Goal: Task Accomplishment & Management: Use online tool/utility

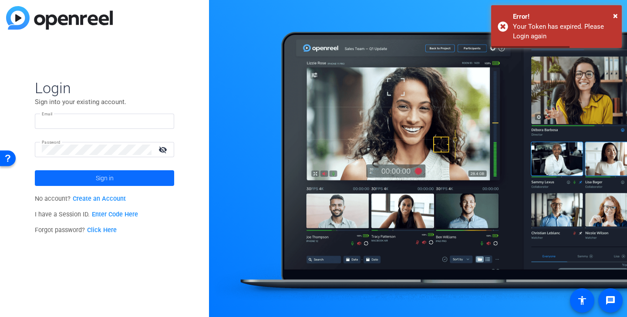
type input "audrey@ideadecanter.com"
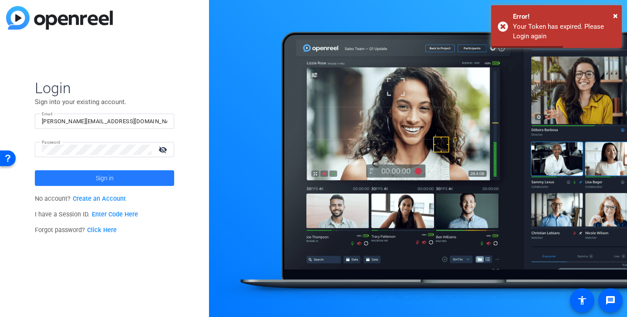
click at [146, 176] on span at bounding box center [104, 178] width 139 height 21
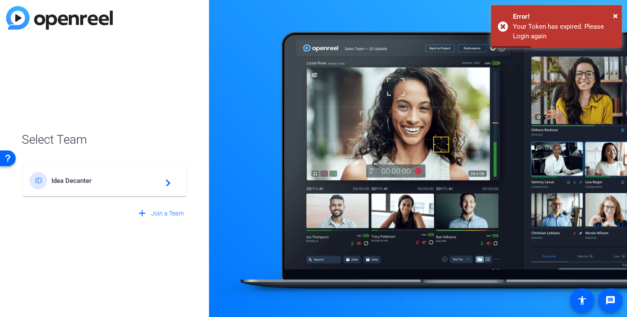
click at [121, 196] on div "ID Idea Decanter navigate_next" at bounding box center [104, 176] width 165 height 42
click at [118, 187] on div "ID Idea Decanter navigate_next" at bounding box center [105, 180] width 150 height 17
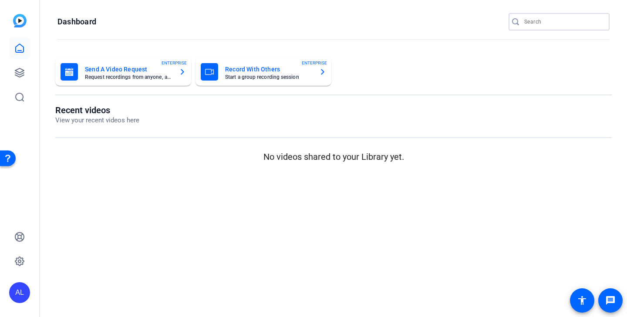
click at [572, 26] on input "Search" at bounding box center [563, 22] width 78 height 10
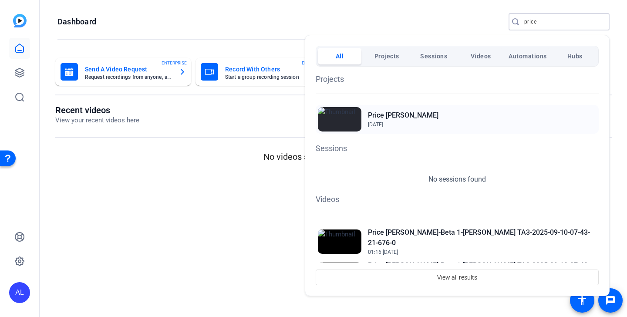
type input "price"
click at [350, 121] on img at bounding box center [340, 119] width 44 height 24
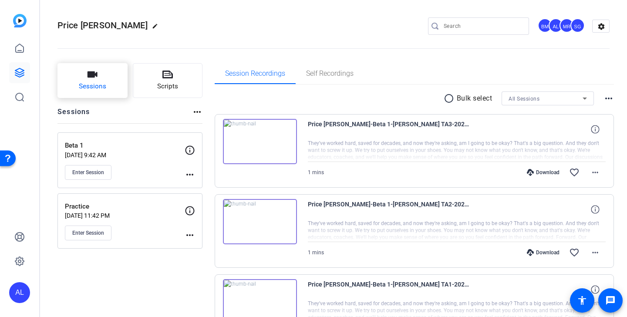
click at [114, 74] on button "Sessions" at bounding box center [92, 80] width 70 height 35
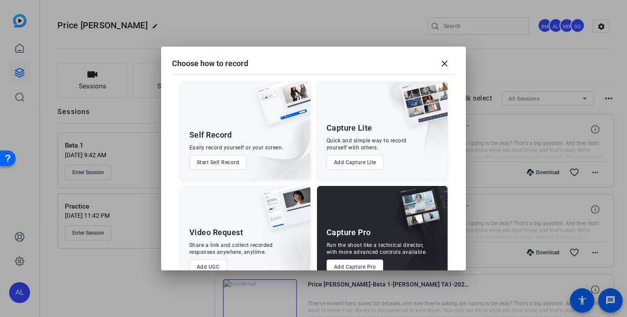
click at [356, 263] on button "Add Capture Pro" at bounding box center [354, 266] width 57 height 15
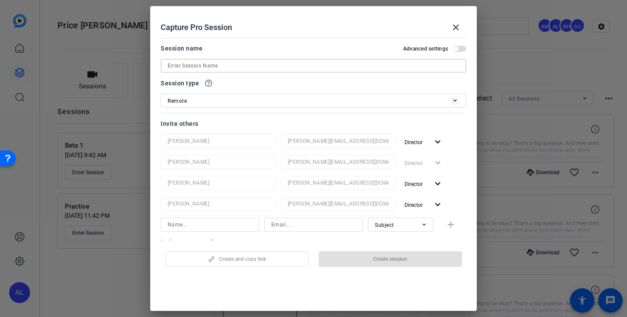
click at [296, 69] on input at bounding box center [314, 66] width 292 height 10
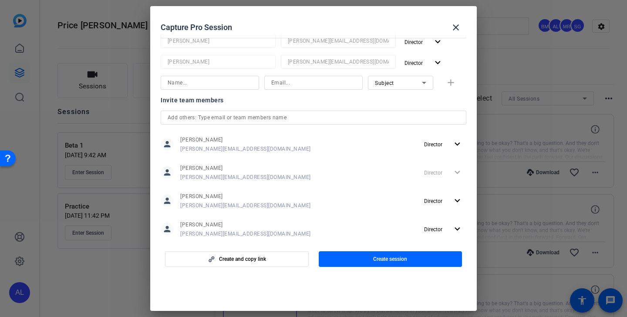
scroll to position [160, 0]
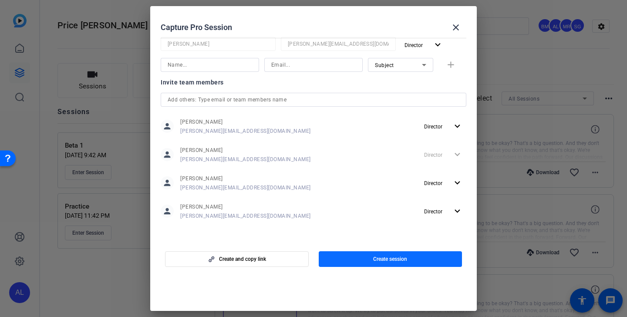
type input "B-roll"
click at [402, 252] on span "button" at bounding box center [391, 259] width 144 height 21
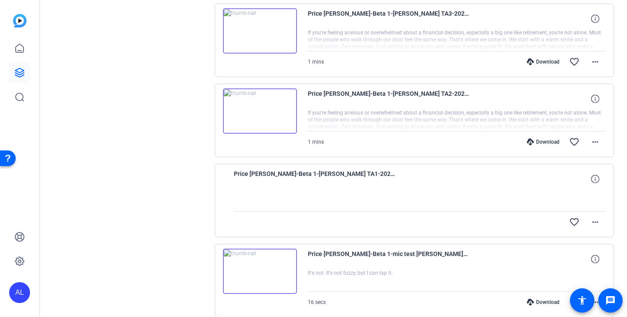
scroll to position [0, 0]
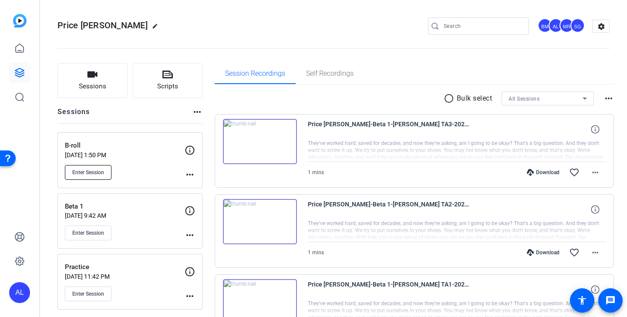
click at [89, 169] on span "Enter Session" at bounding box center [88, 172] width 32 height 7
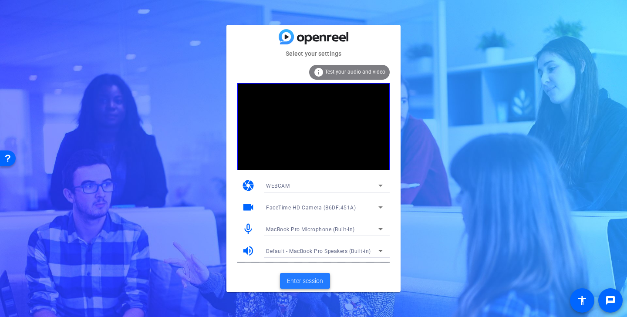
click at [307, 283] on span "Enter session" at bounding box center [305, 280] width 36 height 9
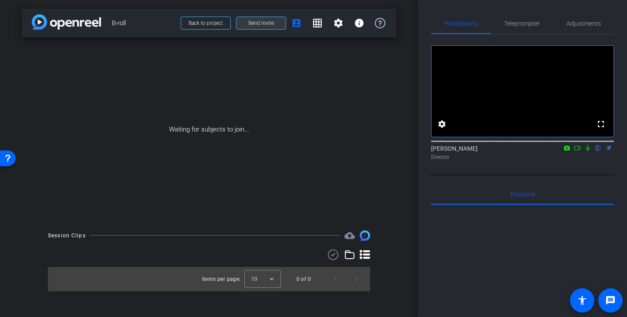
click at [265, 20] on span "Send invite" at bounding box center [261, 23] width 26 height 7
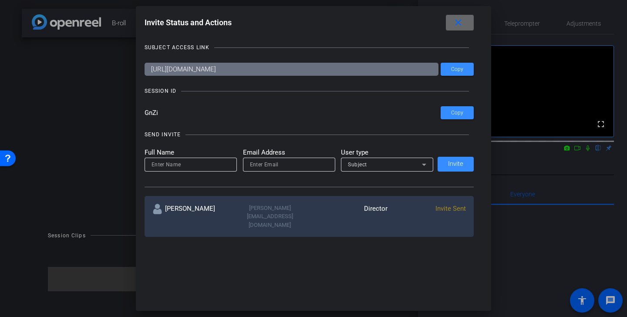
click at [455, 19] on mat-icon "close" at bounding box center [458, 22] width 11 height 11
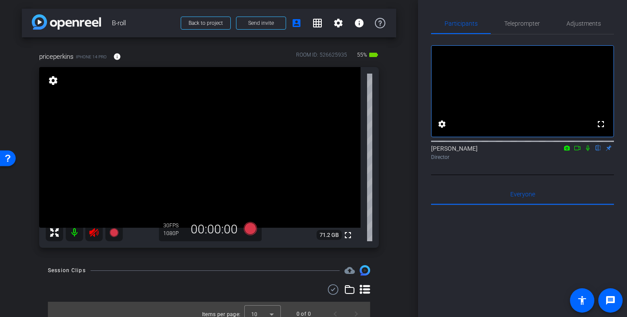
click at [91, 227] on icon at bounding box center [94, 232] width 10 height 10
click at [582, 24] on span "Adjustments" at bounding box center [583, 23] width 34 height 6
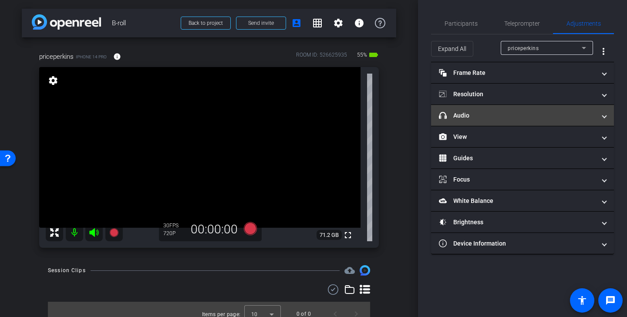
click at [488, 117] on mat-panel-title "headphone icon Audio" at bounding box center [517, 115] width 157 height 9
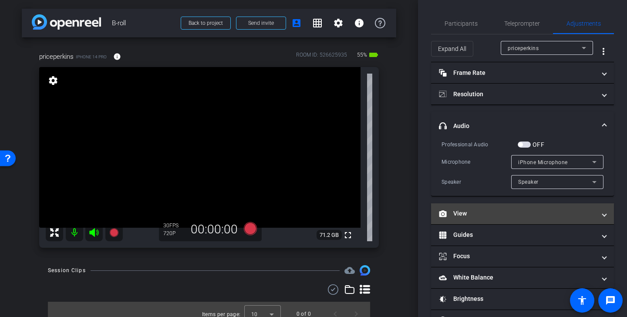
click at [475, 205] on mat-expansion-panel-header "View" at bounding box center [522, 213] width 183 height 21
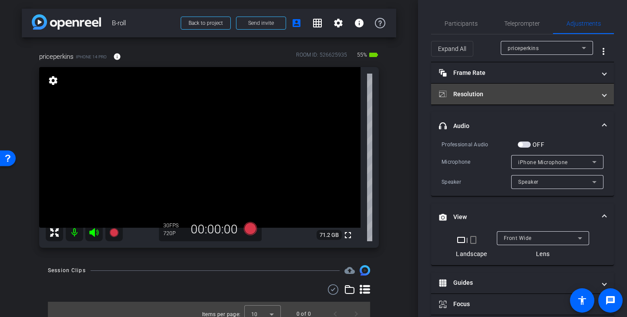
click at [498, 95] on mat-panel-title "Resolution" at bounding box center [517, 94] width 157 height 9
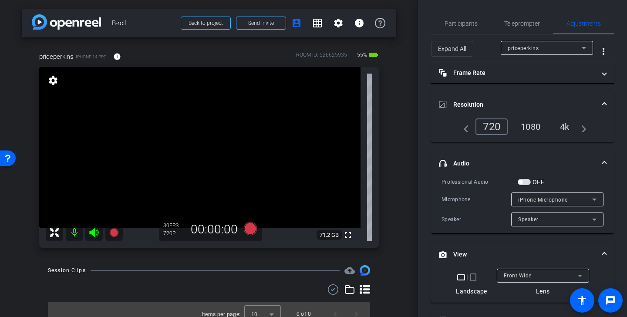
click at [535, 122] on div "1080" at bounding box center [530, 126] width 33 height 15
click at [534, 103] on mat-panel-title "Resolution" at bounding box center [517, 104] width 157 height 9
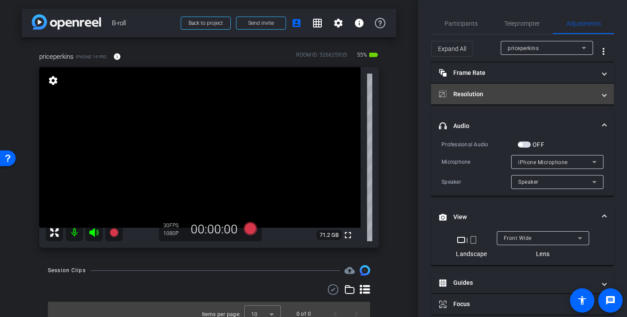
click at [550, 96] on mat-panel-title "Resolution" at bounding box center [517, 94] width 157 height 9
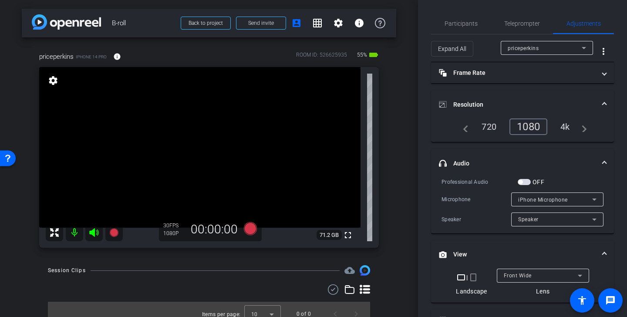
click at [567, 126] on div "4k" at bounding box center [565, 126] width 23 height 15
click at [575, 155] on mat-expansion-panel-header "headphone icon Audio" at bounding box center [522, 163] width 183 height 28
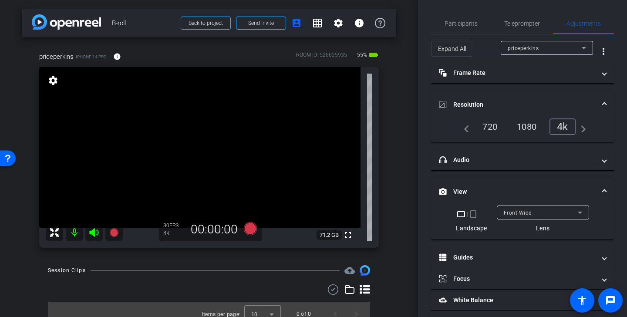
click at [559, 191] on mat-panel-title "View" at bounding box center [517, 191] width 157 height 9
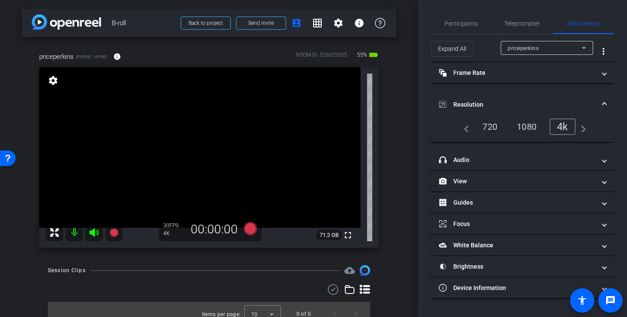
click at [572, 97] on mat-expansion-panel-header "Resolution" at bounding box center [522, 105] width 183 height 28
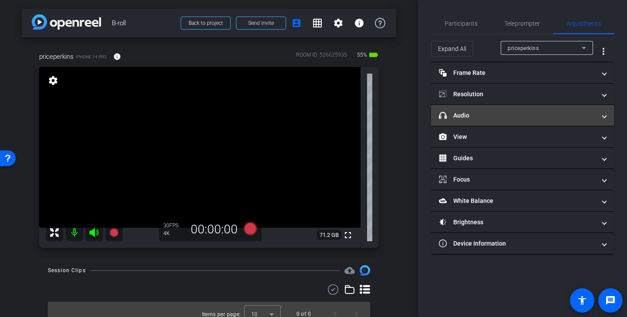
click at [555, 110] on mat-expansion-panel-header "headphone icon Audio" at bounding box center [522, 115] width 183 height 21
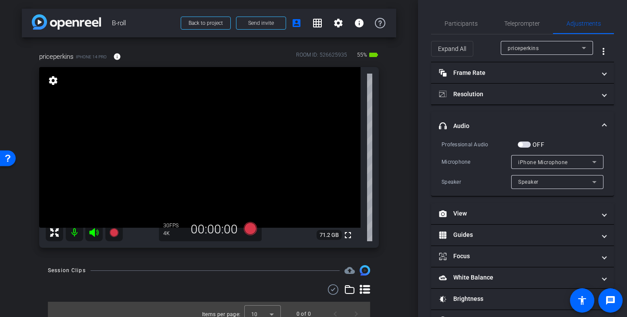
click at [553, 124] on mat-panel-title "headphone icon Audio" at bounding box center [517, 125] width 157 height 9
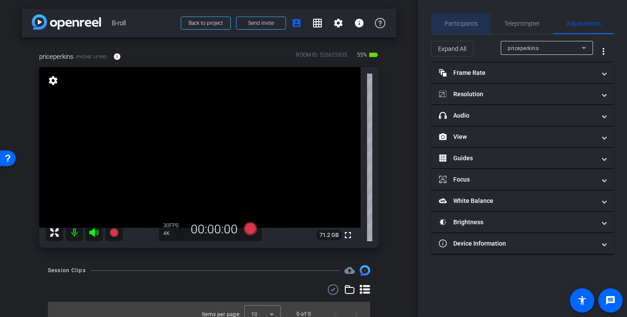
click at [461, 24] on span "Participants" at bounding box center [460, 23] width 33 height 6
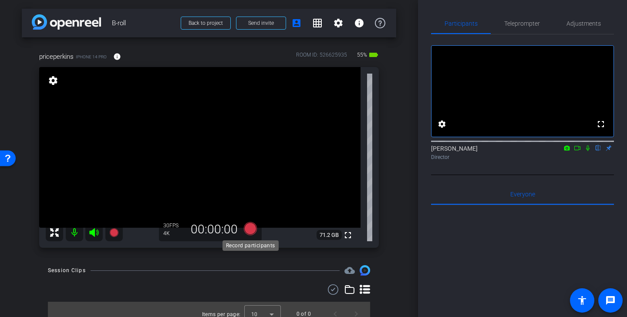
click at [254, 229] on icon at bounding box center [250, 228] width 13 height 13
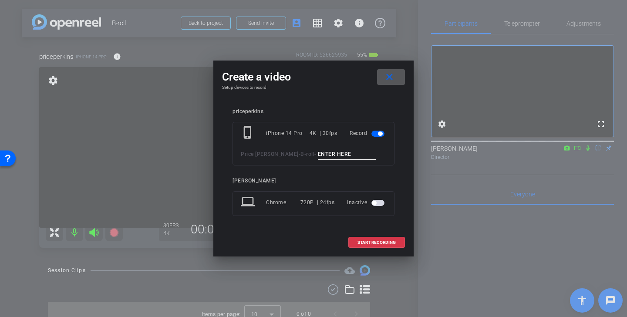
click at [328, 151] on input at bounding box center [347, 154] width 58 height 11
type input "client 1 entrance"
click at [385, 243] on span "START RECORDING" at bounding box center [376, 242] width 38 height 4
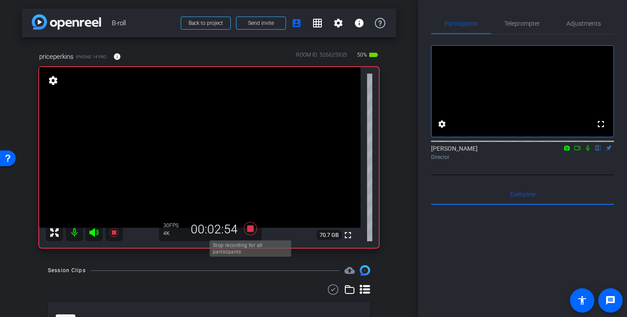
click at [250, 232] on icon at bounding box center [250, 228] width 13 height 13
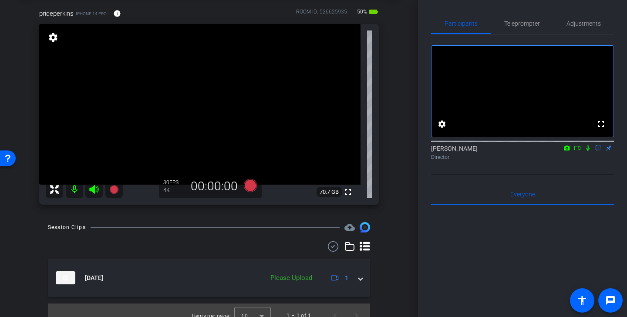
scroll to position [54, 0]
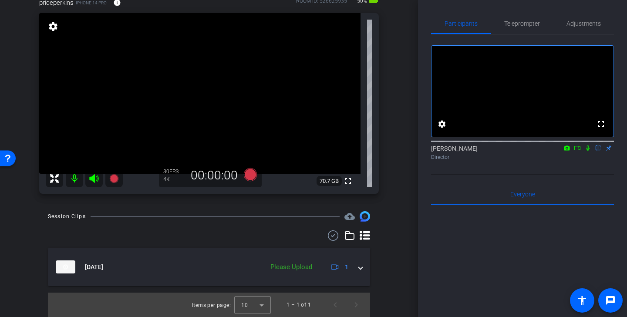
click at [336, 237] on icon at bounding box center [332, 235] width 13 height 10
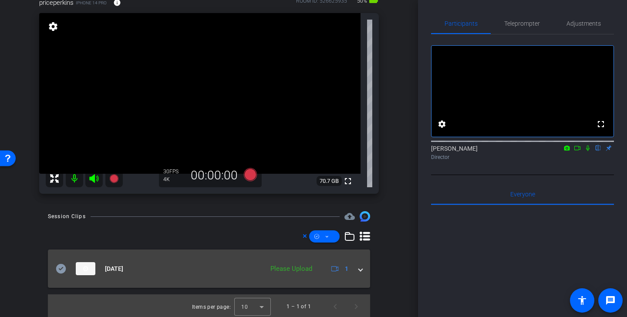
click at [59, 272] on icon at bounding box center [61, 269] width 10 height 10
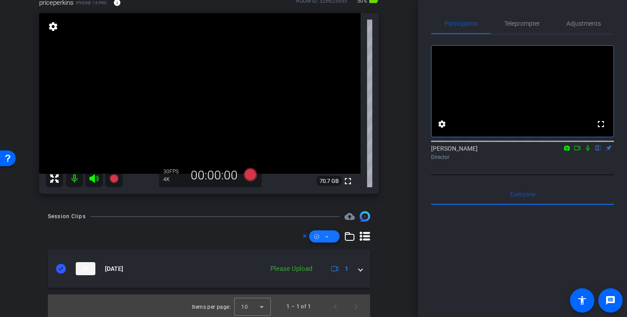
click at [329, 235] on icon at bounding box center [327, 236] width 4 height 11
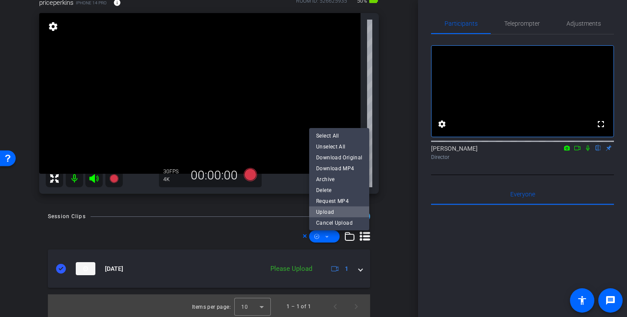
click at [343, 210] on span "Upload" at bounding box center [339, 212] width 46 height 10
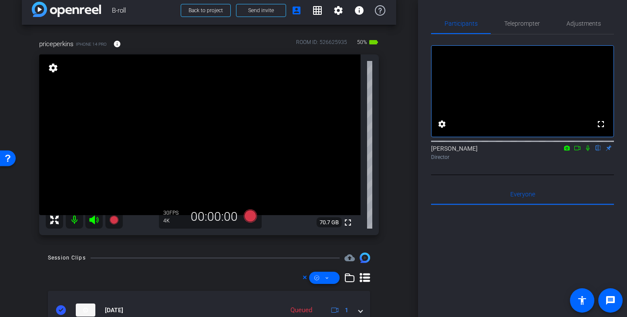
scroll to position [13, 0]
click at [259, 215] on icon at bounding box center [250, 216] width 21 height 16
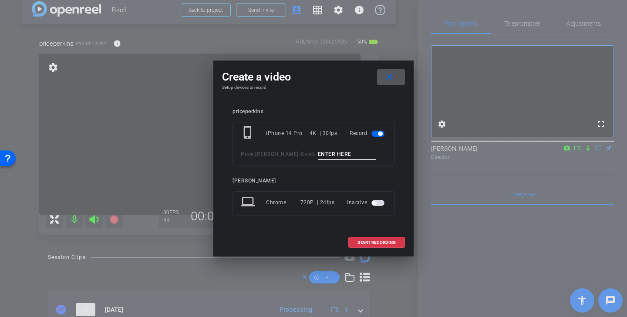
click at [325, 153] on input at bounding box center [347, 154] width 58 height 11
type input "client meeting office"
click at [369, 240] on span "START RECORDING" at bounding box center [376, 242] width 38 height 4
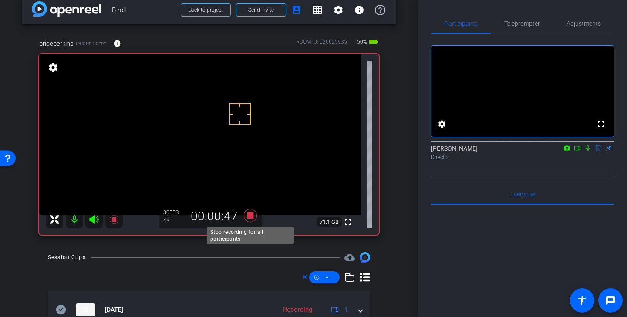
click at [252, 216] on icon at bounding box center [250, 215] width 13 height 13
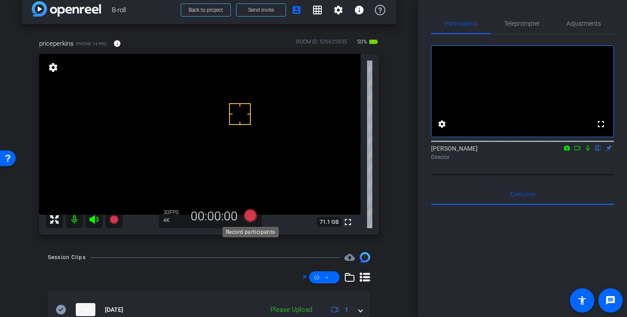
click at [253, 216] on icon at bounding box center [250, 215] width 13 height 13
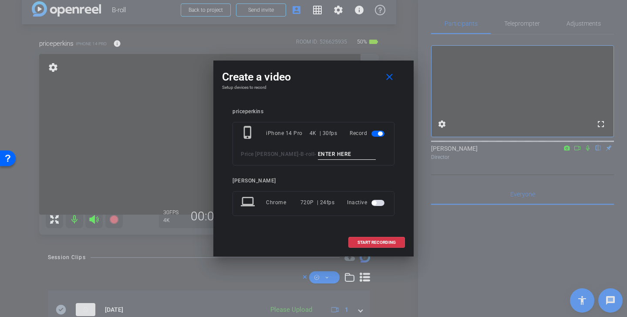
click at [318, 157] on input at bounding box center [347, 154] width 58 height 11
click at [318, 154] on input "client meeting" at bounding box center [347, 154] width 58 height 11
click at [347, 155] on input "client 1 meeting" at bounding box center [347, 154] width 58 height 11
type input "client 1 meeting office"
click at [380, 242] on span "START RECORDING" at bounding box center [376, 242] width 38 height 4
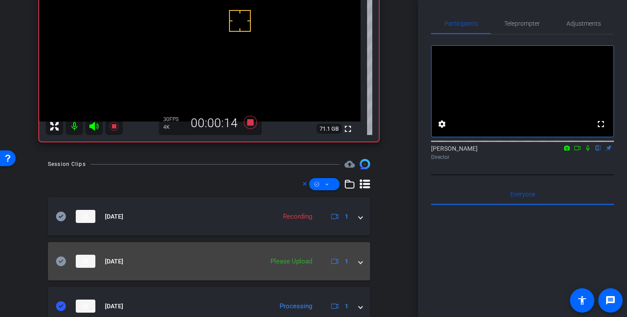
scroll to position [111, 0]
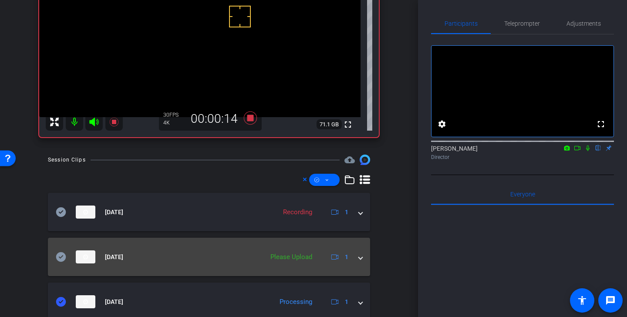
click at [61, 253] on icon at bounding box center [61, 257] width 10 height 10
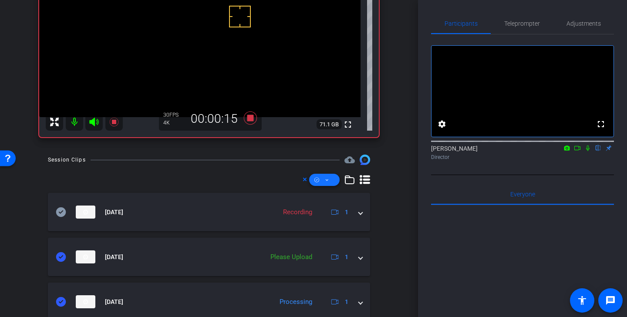
click at [330, 177] on span at bounding box center [324, 179] width 30 height 21
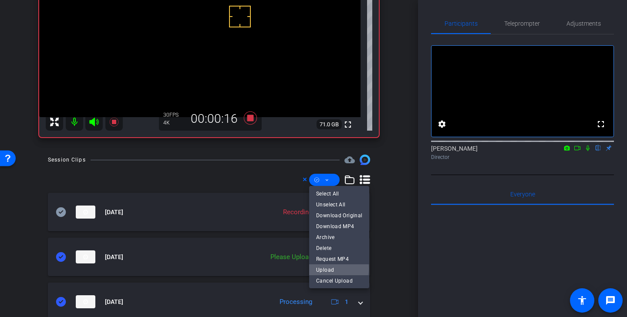
click at [331, 269] on span "Upload" at bounding box center [339, 270] width 46 height 10
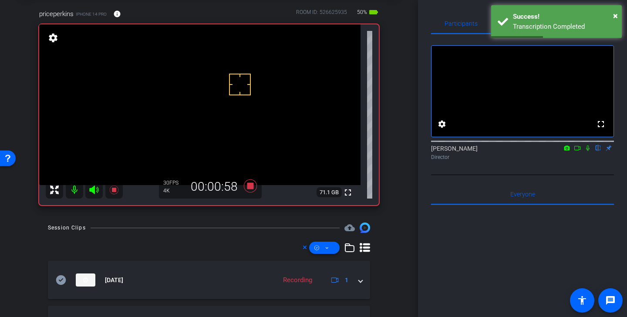
scroll to position [23, 0]
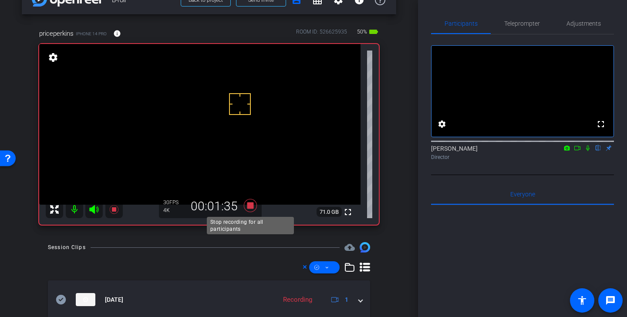
click at [249, 208] on icon at bounding box center [250, 205] width 13 height 13
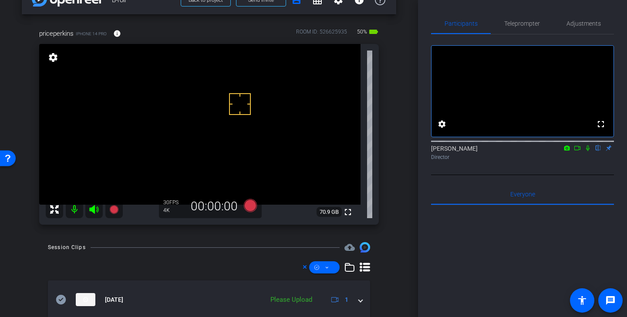
click at [185, 105] on video at bounding box center [199, 124] width 321 height 161
click at [167, 101] on video at bounding box center [199, 124] width 321 height 161
click at [377, 182] on div "fullscreen settings 70.9 GB" at bounding box center [209, 134] width 340 height 181
click at [250, 204] on icon at bounding box center [250, 205] width 13 height 13
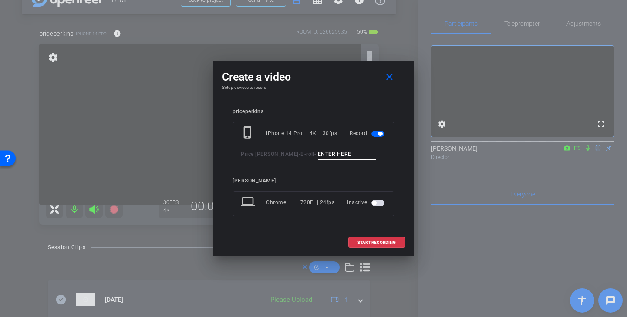
click at [318, 150] on input at bounding box center [347, 154] width 58 height 11
click at [393, 75] on mat-icon "close" at bounding box center [389, 77] width 11 height 11
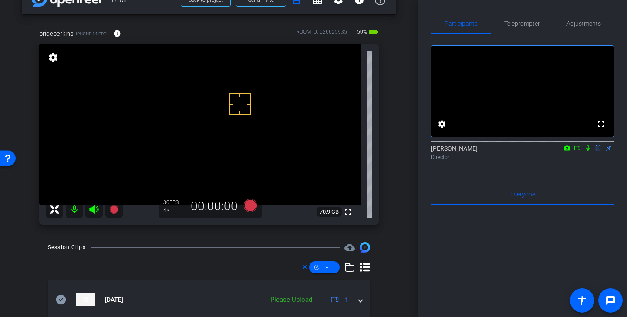
click at [162, 84] on video at bounding box center [199, 124] width 321 height 161
click at [266, 125] on video at bounding box center [199, 124] width 321 height 161
click at [237, 136] on video at bounding box center [199, 124] width 321 height 161
click at [249, 205] on icon at bounding box center [250, 205] width 13 height 13
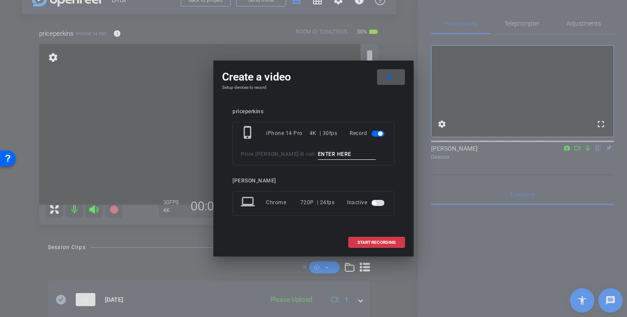
click at [318, 152] on input at bounding box center [347, 154] width 58 height 11
type input "client 1 meeting angle 2"
click at [371, 242] on span "START RECORDING" at bounding box center [376, 242] width 38 height 4
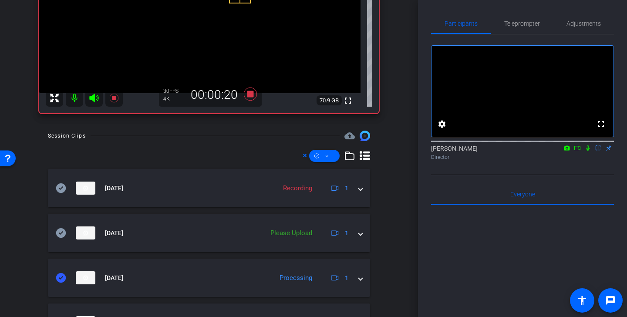
scroll to position [148, 0]
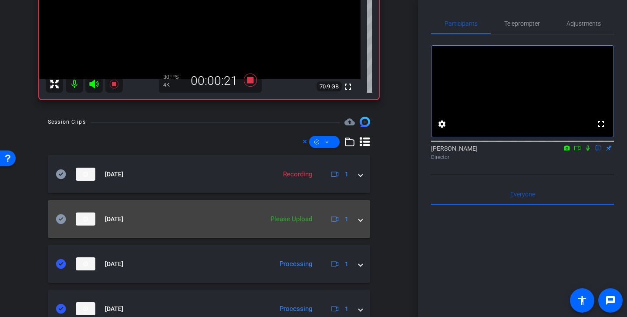
click at [61, 215] on icon at bounding box center [61, 219] width 10 height 10
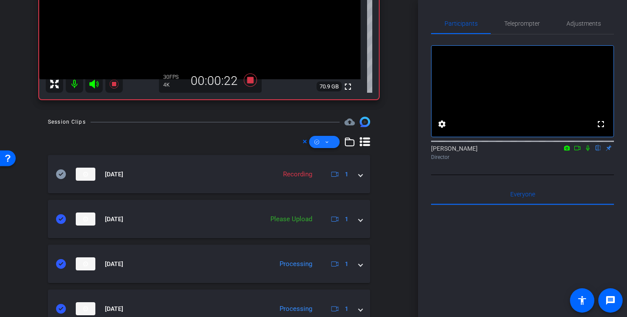
click at [328, 148] on span at bounding box center [324, 141] width 30 height 21
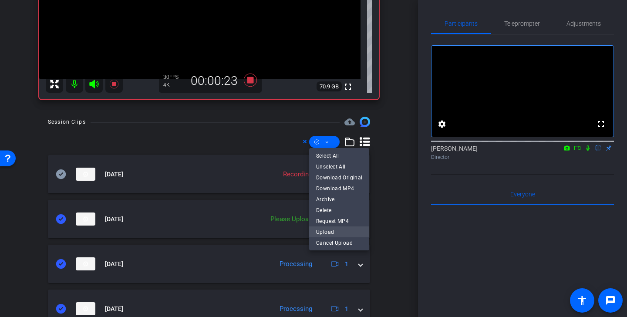
click at [339, 231] on span "Upload" at bounding box center [339, 232] width 46 height 10
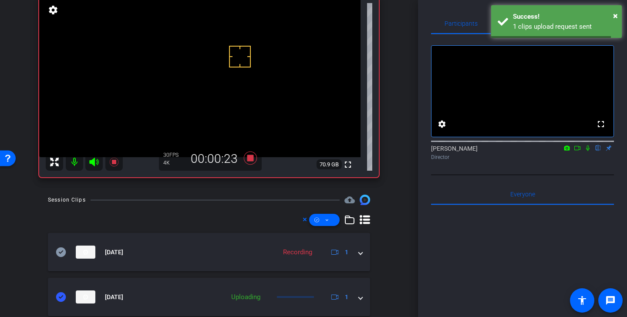
scroll to position [42, 0]
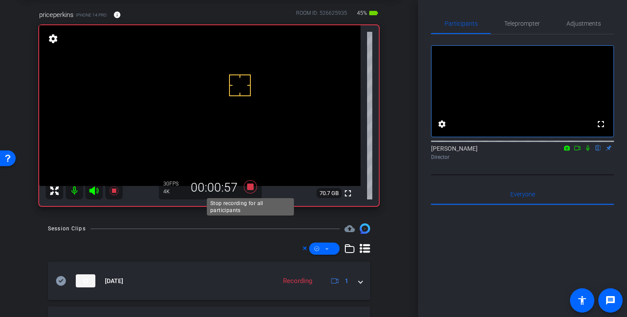
click at [248, 185] on icon at bounding box center [250, 186] width 13 height 13
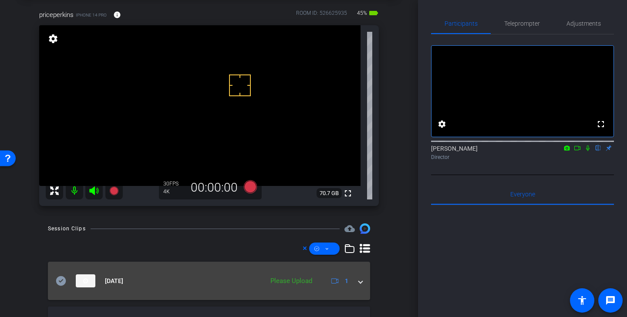
click at [59, 276] on icon at bounding box center [61, 281] width 10 height 10
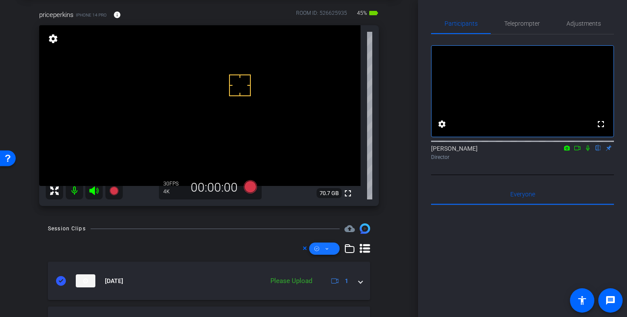
click at [325, 249] on icon at bounding box center [327, 248] width 4 height 11
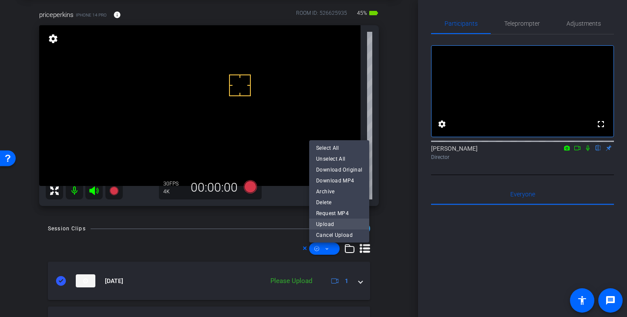
click at [336, 225] on span "Upload" at bounding box center [339, 224] width 46 height 10
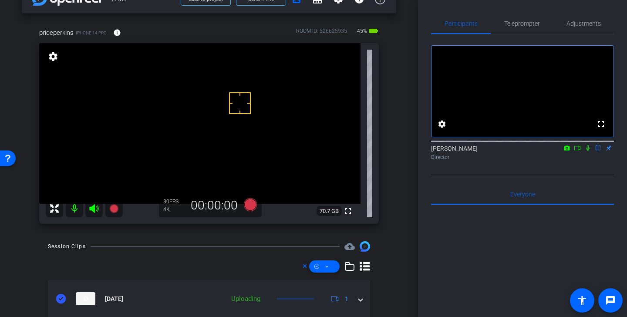
scroll to position [2, 0]
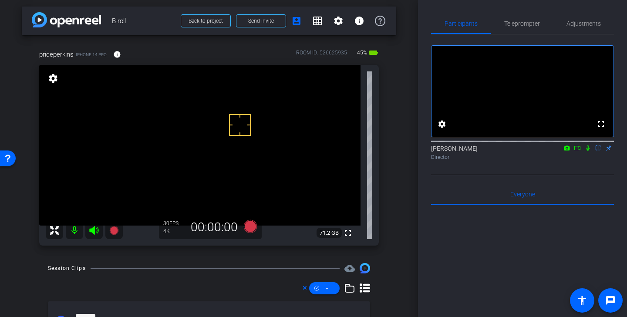
click at [252, 225] on icon at bounding box center [250, 226] width 13 height 13
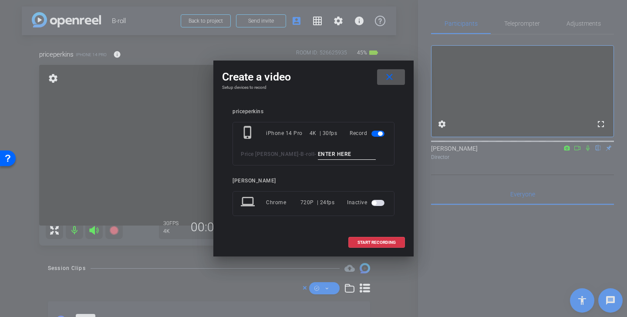
click at [330, 157] on input at bounding box center [347, 154] width 58 height 11
type input "client"
click at [385, 74] on mat-icon "close" at bounding box center [389, 77] width 11 height 11
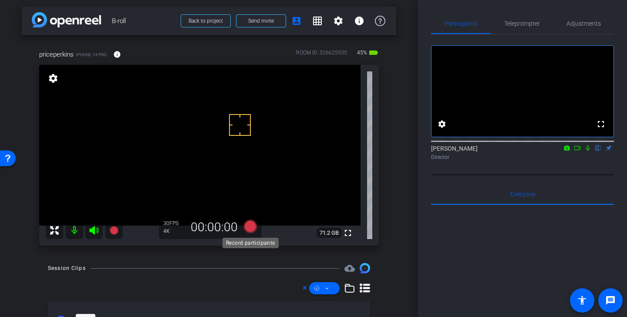
click at [251, 224] on icon at bounding box center [250, 226] width 13 height 13
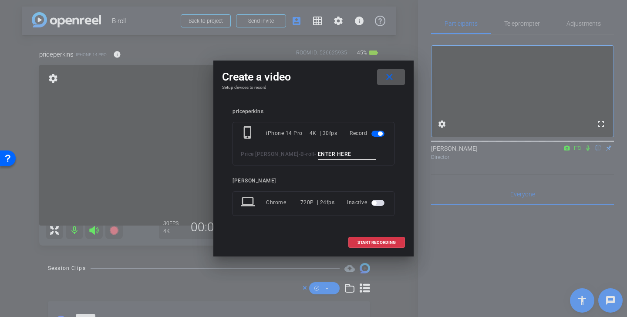
click at [324, 154] on input at bounding box center [347, 154] width 58 height 11
type input "client 1 conference room"
click at [380, 242] on span "START RECORDING" at bounding box center [376, 242] width 38 height 4
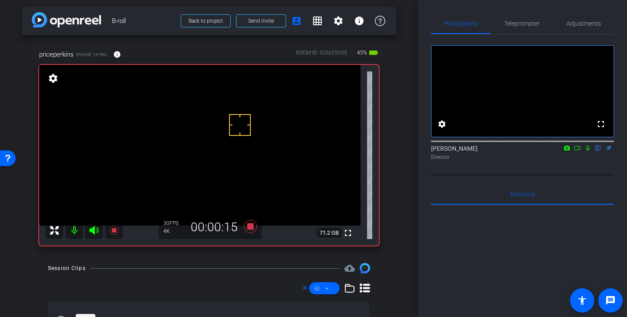
click at [198, 154] on video at bounding box center [199, 145] width 321 height 161
click at [253, 225] on icon at bounding box center [250, 226] width 13 height 13
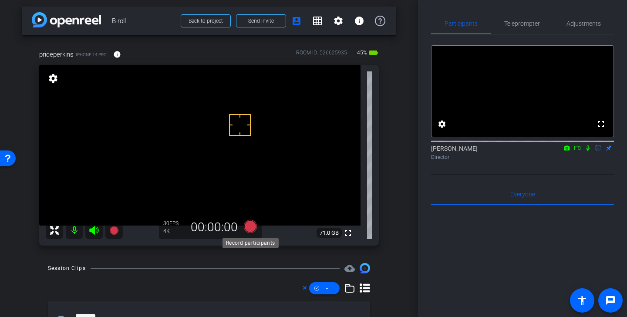
click at [254, 225] on icon at bounding box center [250, 226] width 13 height 13
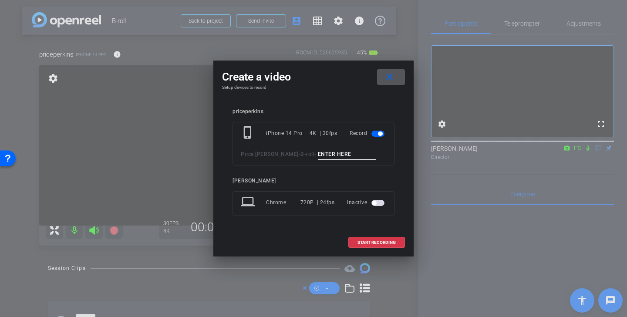
click at [318, 158] on input at bounding box center [347, 154] width 58 height 11
type input "client 1 conference room 2"
drag, startPoint x: 357, startPoint y: 155, endPoint x: 259, endPoint y: 153, distance: 97.5
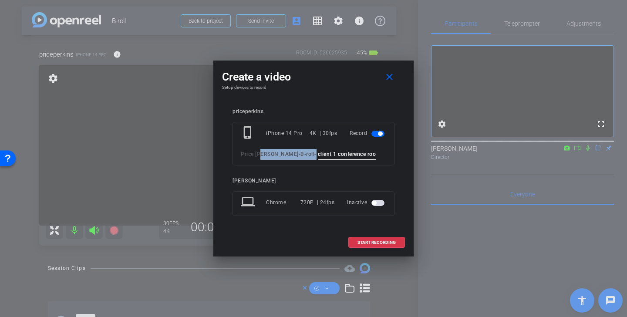
click at [259, 153] on div "Price Perkins - B-roll - client 1 conference room 2" at bounding box center [313, 154] width 145 height 11
click at [318, 149] on input "client 1 conference room 2" at bounding box center [347, 154] width 58 height 11
click at [363, 241] on span "START RECORDING" at bounding box center [376, 242] width 38 height 4
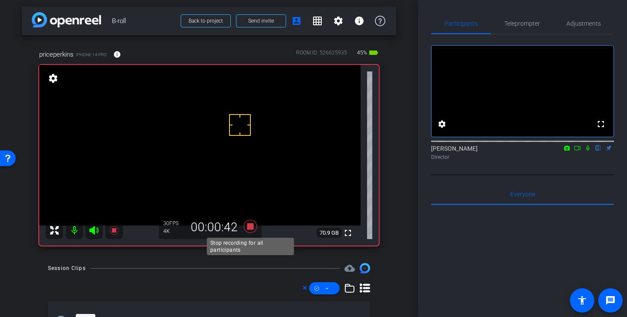
click at [251, 227] on icon at bounding box center [250, 226] width 13 height 13
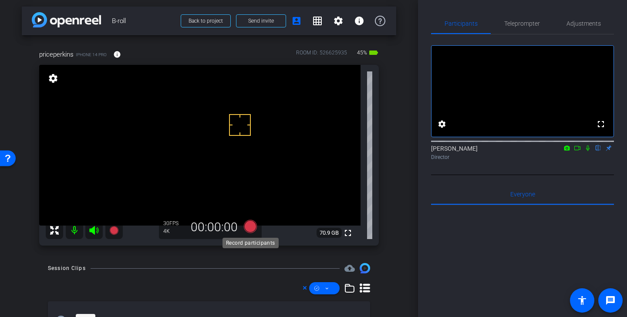
click at [251, 222] on icon at bounding box center [250, 226] width 13 height 13
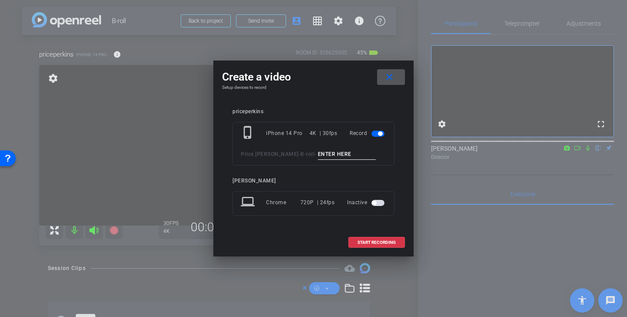
click at [327, 159] on input at bounding box center [347, 154] width 58 height 11
type input "client 1 conference room angle 2"
click at [390, 239] on span at bounding box center [377, 242] width 56 height 21
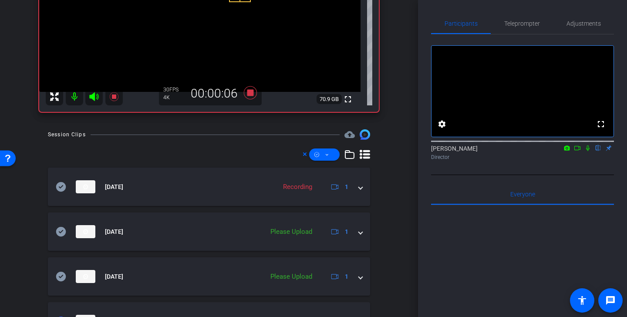
scroll to position [137, 0]
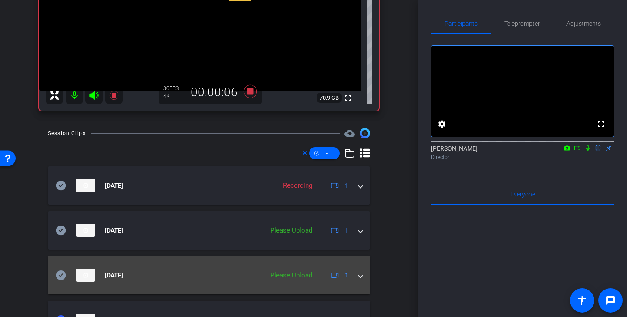
click at [61, 277] on icon at bounding box center [61, 275] width 10 height 10
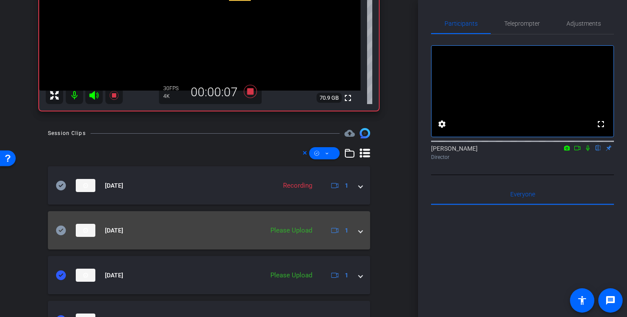
click at [60, 226] on icon at bounding box center [61, 230] width 10 height 10
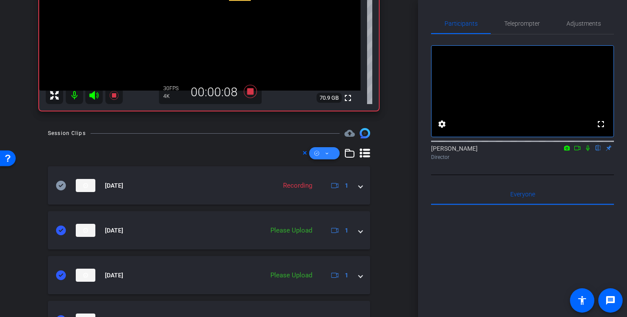
click at [320, 149] on span at bounding box center [324, 153] width 30 height 21
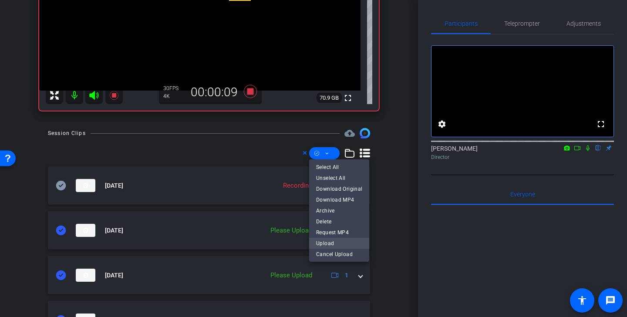
click at [335, 242] on span "Upload" at bounding box center [339, 243] width 46 height 10
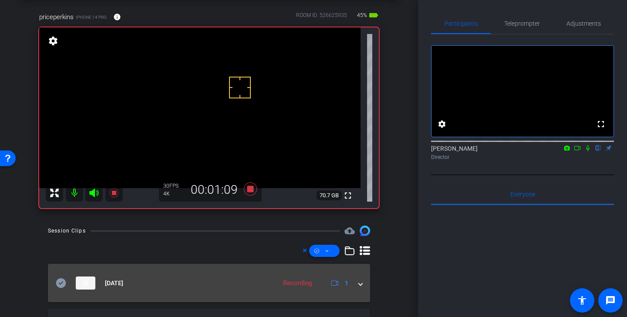
scroll to position [27, 0]
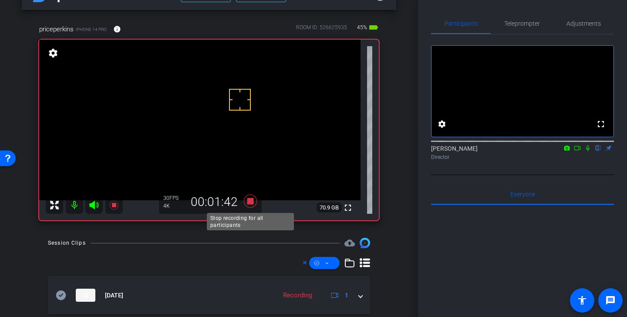
click at [254, 199] on icon at bounding box center [250, 201] width 21 height 16
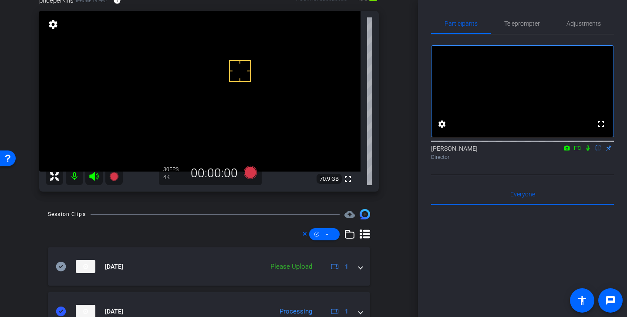
scroll to position [99, 0]
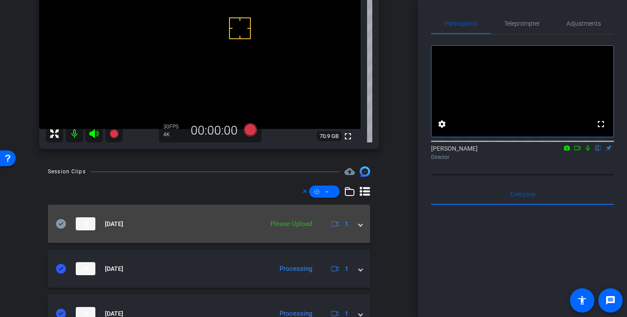
click at [63, 223] on icon at bounding box center [61, 224] width 10 height 10
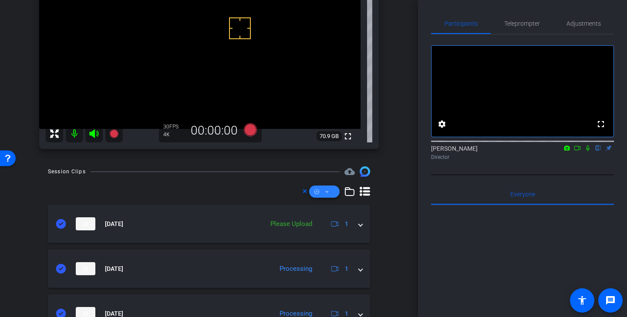
click at [329, 192] on span at bounding box center [324, 191] width 30 height 21
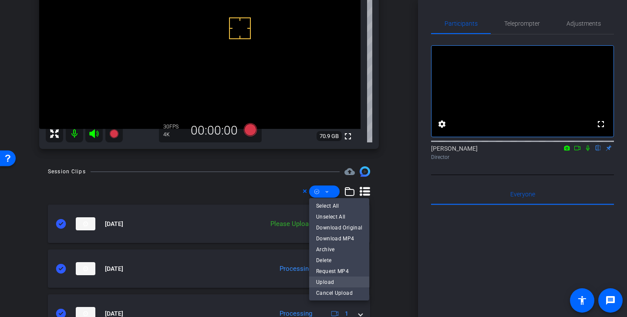
click at [330, 282] on span "Upload" at bounding box center [339, 281] width 46 height 10
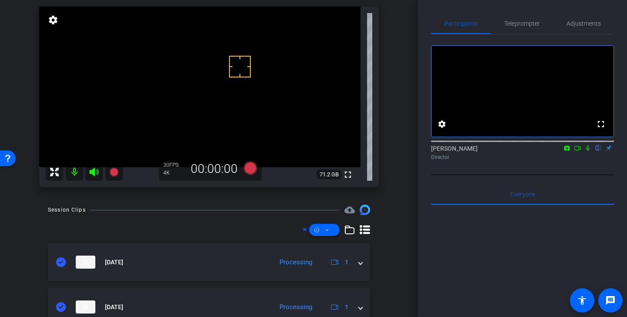
scroll to position [0, 0]
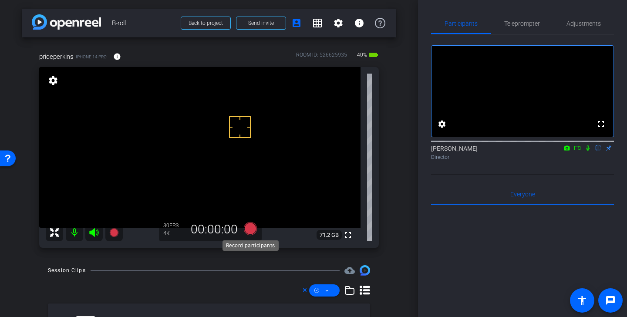
click at [253, 228] on icon at bounding box center [250, 228] width 13 height 13
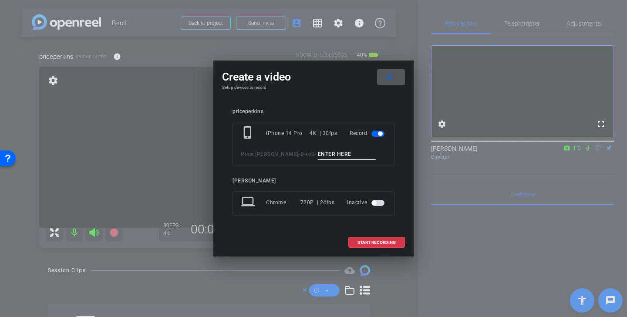
click at [318, 157] on input at bounding box center [347, 154] width 58 height 11
type input "client 2 entrance"
click at [380, 244] on span "START RECORDING" at bounding box center [376, 242] width 38 height 4
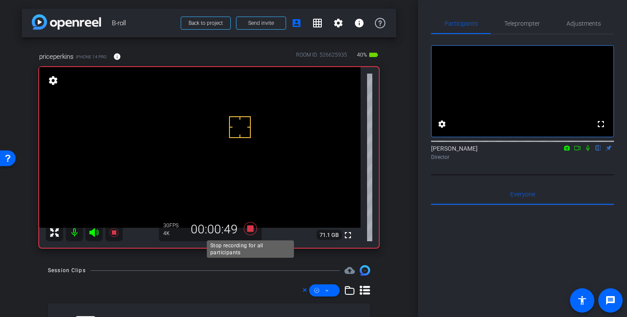
click at [252, 231] on icon at bounding box center [250, 228] width 13 height 13
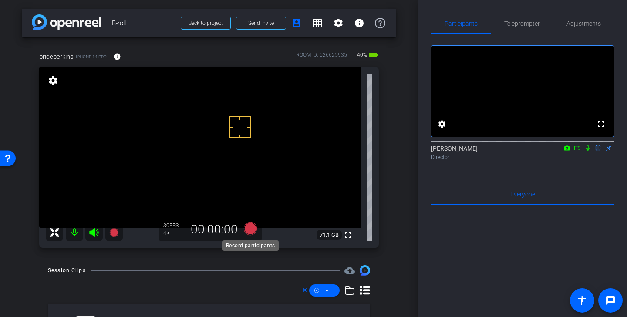
click at [250, 226] on icon at bounding box center [250, 228] width 13 height 13
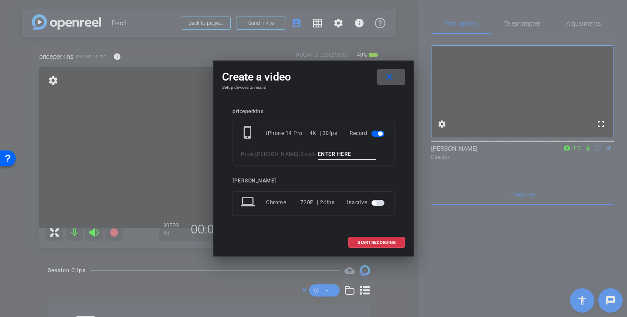
click at [318, 158] on input at bounding box center [347, 154] width 58 height 11
type input "d"
drag, startPoint x: 298, startPoint y: 154, endPoint x: 404, endPoint y: 155, distance: 105.3
click at [404, 155] on div "priceperkins phone_iphone iPhone 14 Pro 4K | 30fps Record Price Perkins - B-rol…" at bounding box center [313, 168] width 183 height 137
type input "client 2 meeting office"
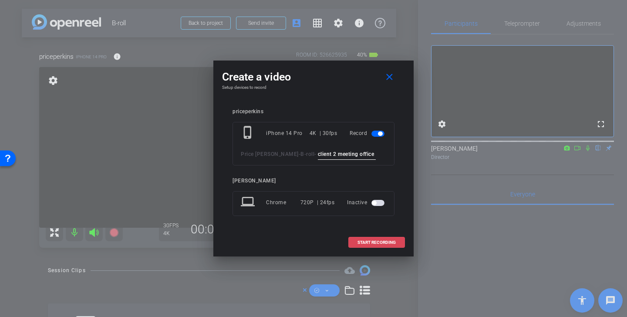
click at [385, 241] on span "START RECORDING" at bounding box center [376, 242] width 38 height 4
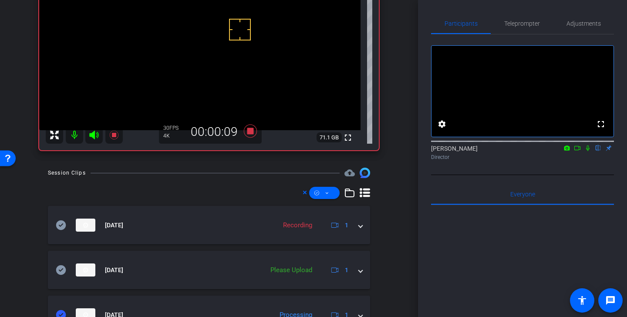
scroll to position [105, 0]
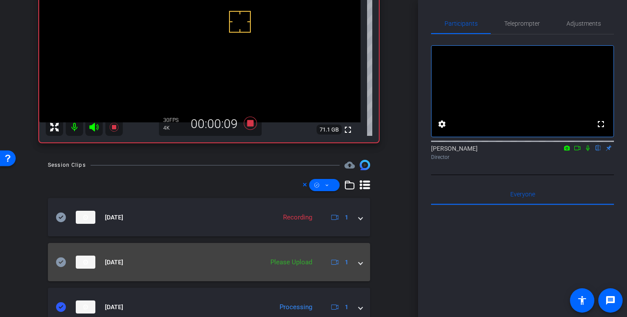
click at [62, 264] on icon at bounding box center [61, 262] width 10 height 10
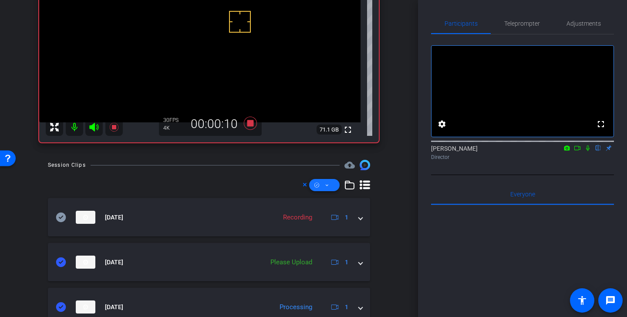
click at [324, 185] on span at bounding box center [324, 185] width 30 height 21
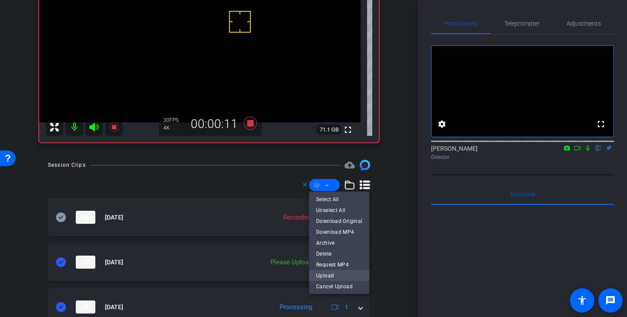
click at [333, 276] on span "Upload" at bounding box center [339, 275] width 46 height 10
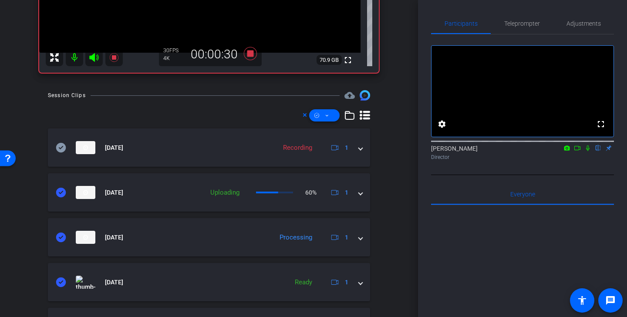
scroll to position [0, 0]
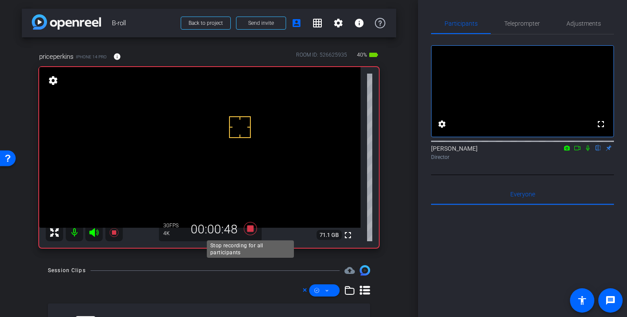
click at [250, 229] on icon at bounding box center [250, 228] width 13 height 13
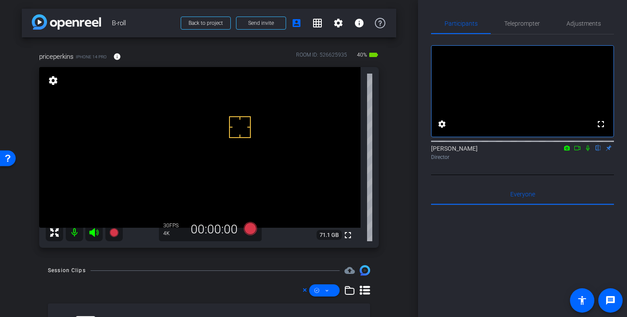
click at [236, 93] on video at bounding box center [199, 147] width 321 height 161
click at [266, 95] on video at bounding box center [199, 147] width 321 height 161
click at [252, 229] on icon at bounding box center [250, 228] width 13 height 13
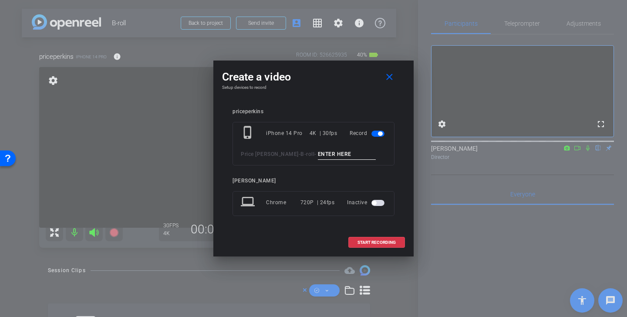
click at [318, 151] on input at bounding box center [347, 154] width 58 height 11
type input "client 2 meeting office 2"
click at [390, 245] on span "START RECORDING" at bounding box center [376, 242] width 38 height 4
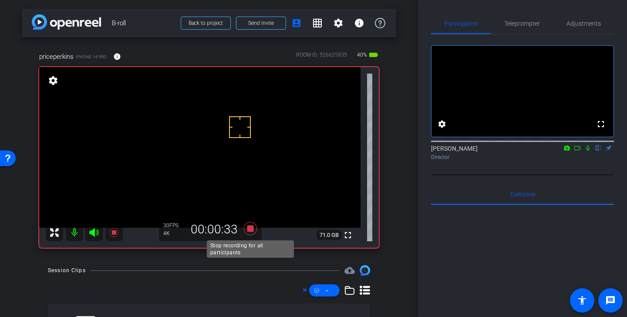
click at [254, 232] on icon at bounding box center [250, 229] width 21 height 16
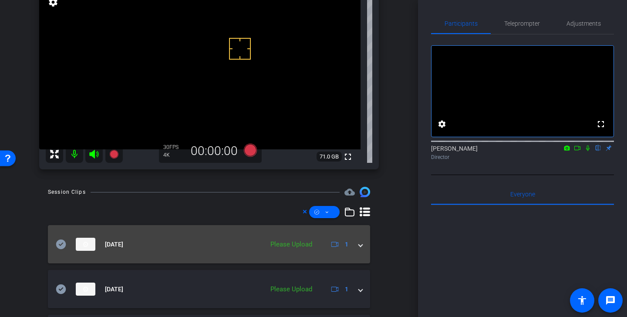
scroll to position [101, 0]
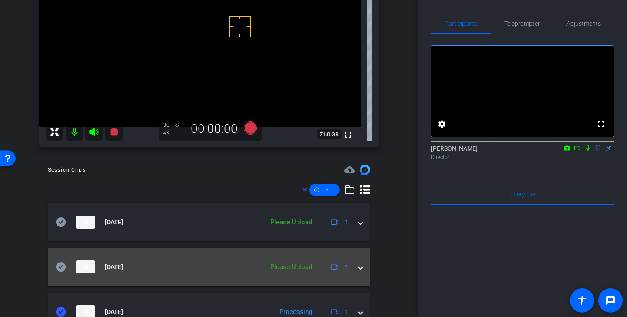
click at [62, 262] on mat-panel-title "Sep 10, 2025" at bounding box center [157, 266] width 203 height 13
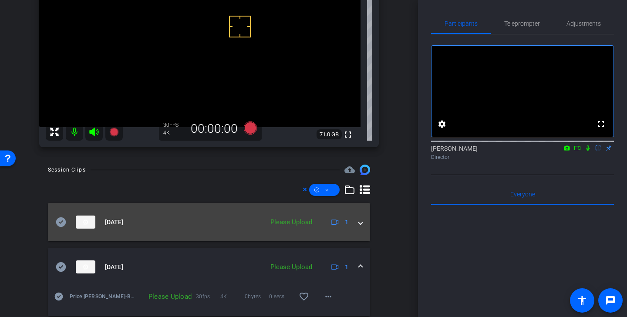
click at [61, 220] on icon at bounding box center [61, 222] width 10 height 10
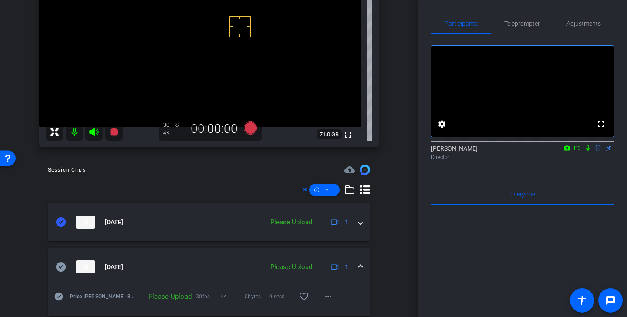
click at [60, 269] on icon at bounding box center [61, 267] width 10 height 10
click at [332, 185] on span at bounding box center [324, 189] width 30 height 21
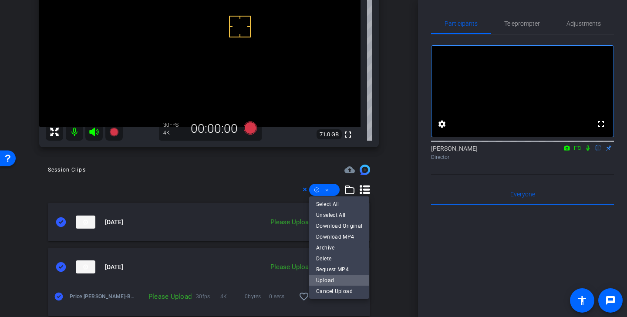
click at [347, 280] on span "Upload" at bounding box center [339, 280] width 46 height 10
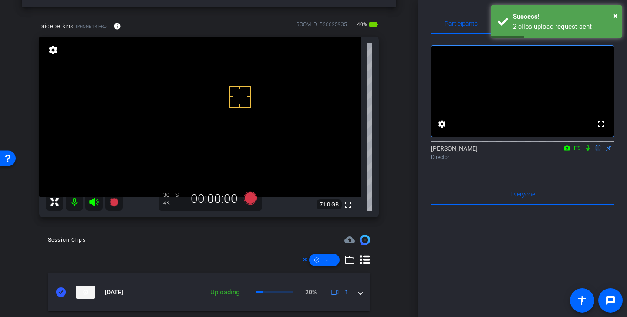
scroll to position [0, 0]
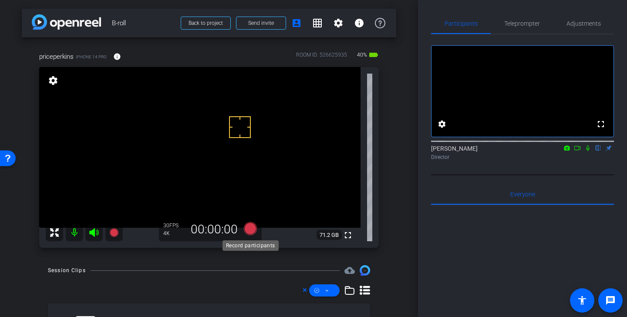
click at [252, 232] on icon at bounding box center [250, 228] width 13 height 13
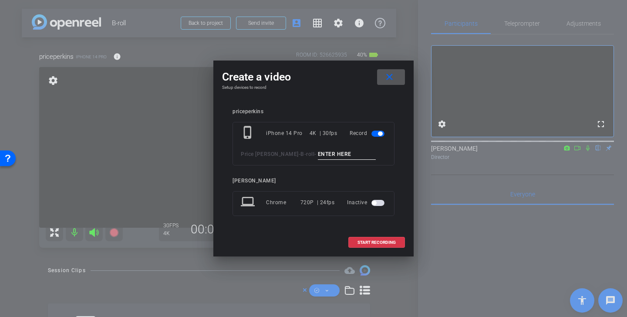
click at [318, 152] on input at bounding box center [347, 154] width 58 height 11
type input "client 2 conference room"
click at [384, 245] on button "START RECORDING" at bounding box center [376, 242] width 57 height 11
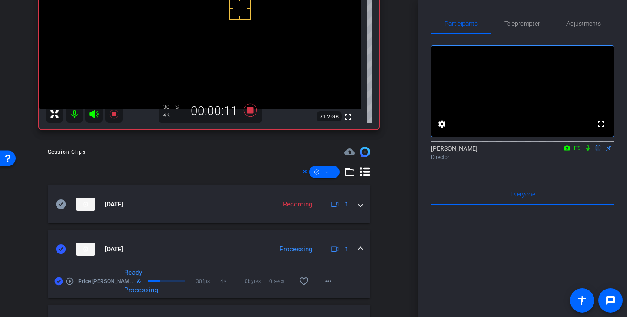
scroll to position [0, 0]
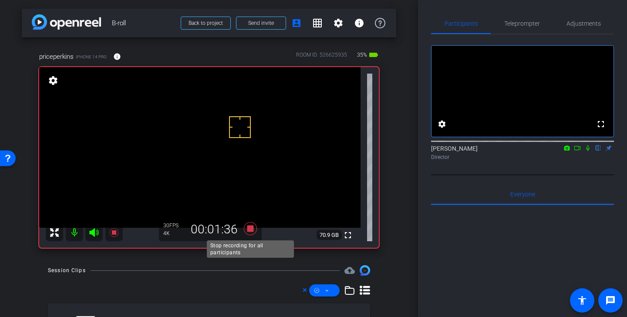
click at [252, 232] on icon at bounding box center [250, 228] width 13 height 13
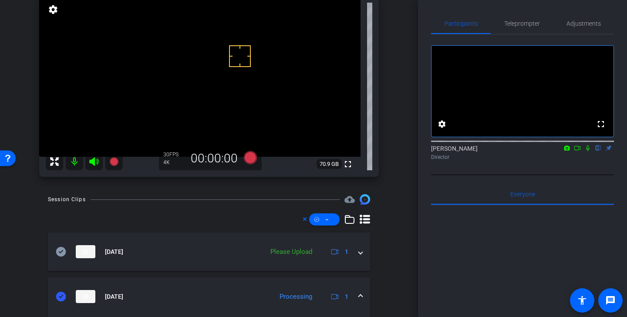
scroll to position [99, 0]
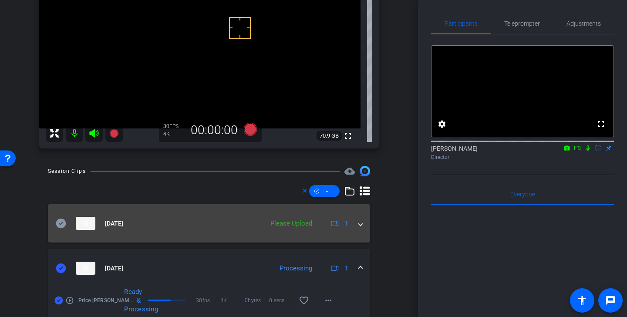
click at [60, 223] on icon at bounding box center [61, 223] width 10 height 10
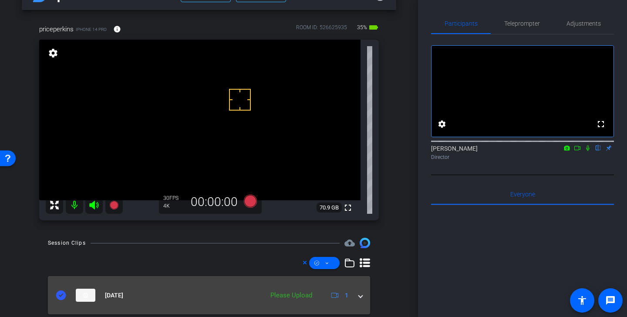
scroll to position [26, 0]
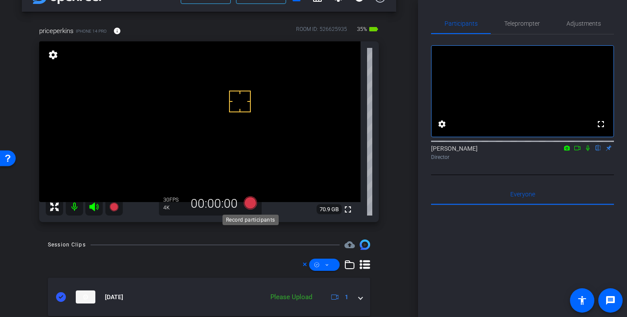
click at [253, 201] on icon at bounding box center [250, 202] width 13 height 13
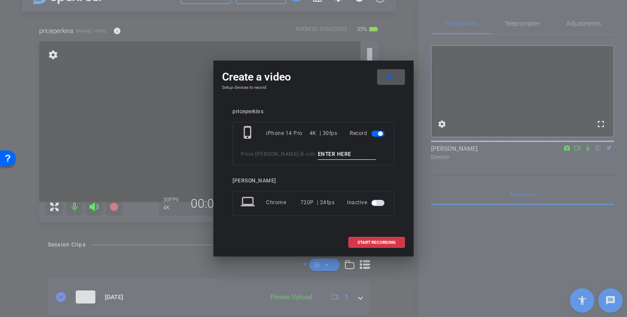
click at [325, 155] on input at bounding box center [347, 154] width 58 height 11
type input "client 2 conference room 2"
click at [389, 244] on span "START RECORDING" at bounding box center [376, 242] width 38 height 4
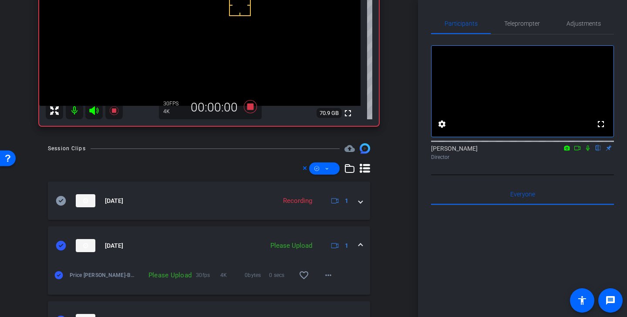
scroll to position [133, 0]
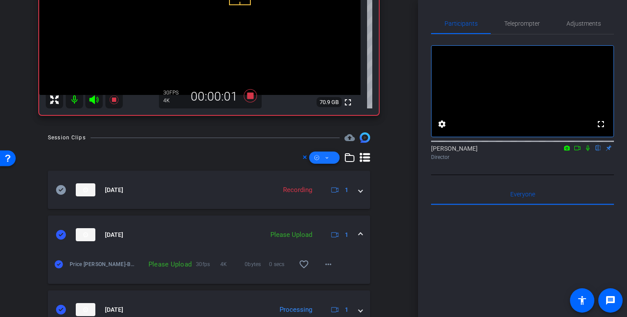
click at [320, 160] on span at bounding box center [324, 157] width 30 height 21
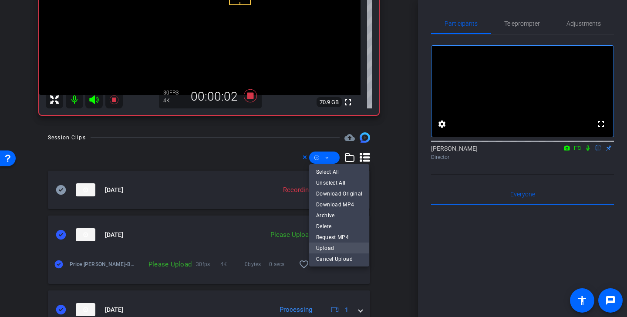
click at [325, 250] on span "Upload" at bounding box center [339, 247] width 46 height 10
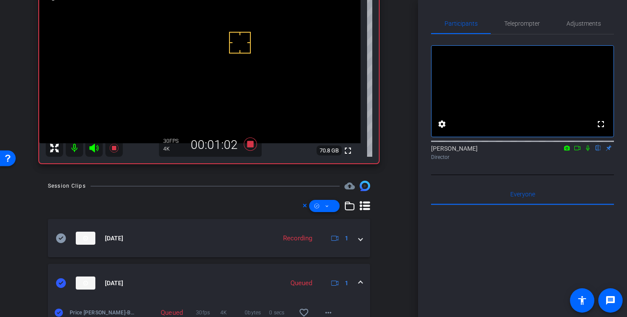
scroll to position [0, 0]
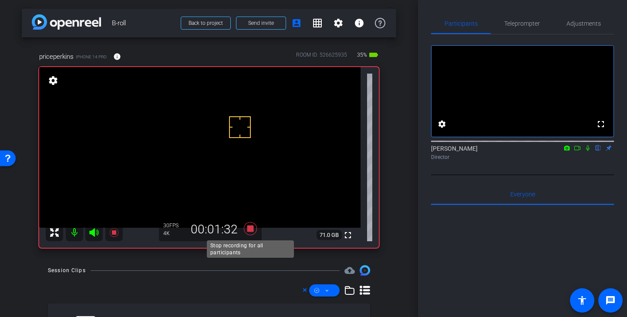
click at [251, 231] on icon at bounding box center [250, 228] width 13 height 13
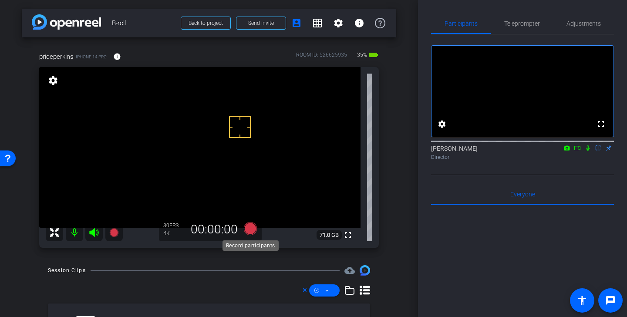
click at [255, 227] on icon at bounding box center [250, 228] width 13 height 13
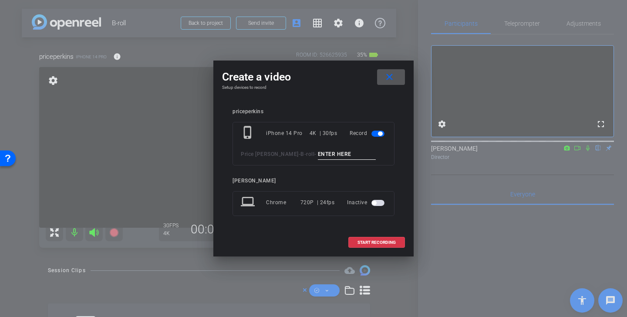
click at [328, 158] on input at bounding box center [347, 154] width 58 height 11
type input "client 2 signing"
click at [386, 242] on span "START RECORDING" at bounding box center [376, 242] width 38 height 4
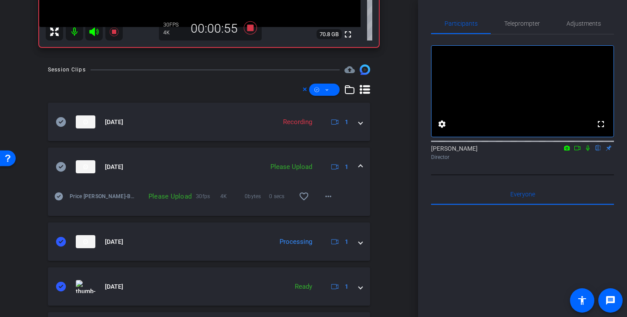
scroll to position [203, 0]
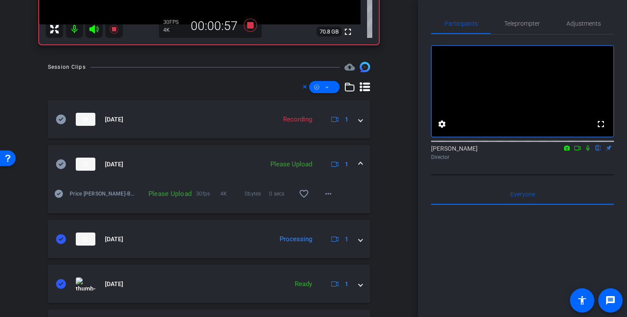
click at [63, 163] on icon at bounding box center [61, 164] width 10 height 10
click at [331, 85] on span at bounding box center [324, 87] width 30 height 21
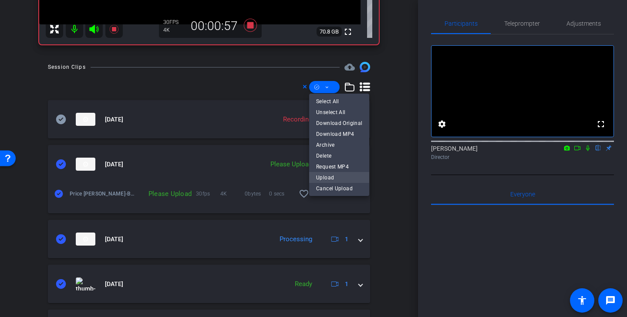
click at [341, 176] on span "Upload" at bounding box center [339, 177] width 46 height 10
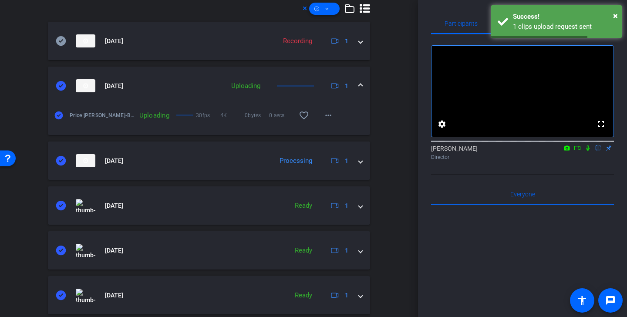
scroll to position [0, 0]
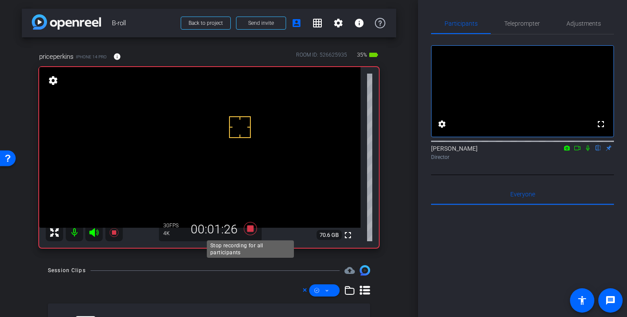
click at [253, 230] on icon at bounding box center [250, 228] width 13 height 13
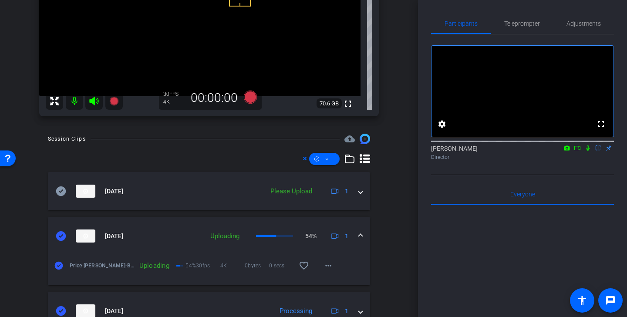
scroll to position [154, 0]
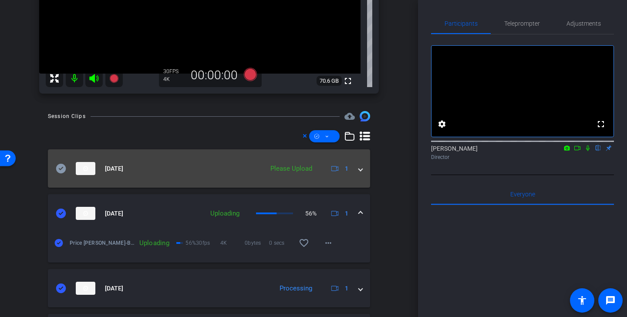
click at [61, 168] on icon at bounding box center [61, 168] width 10 height 10
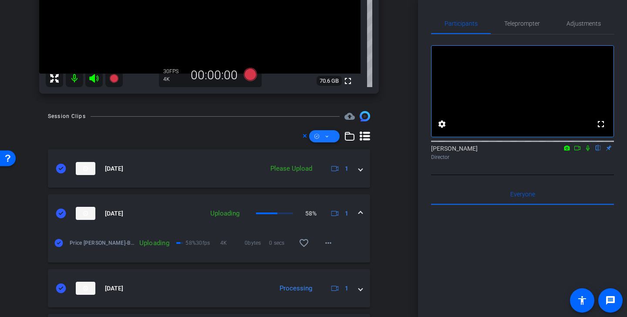
click at [327, 137] on icon at bounding box center [327, 136] width 4 height 11
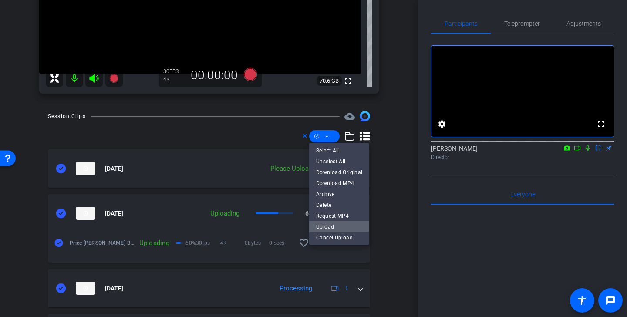
click at [327, 227] on span "Upload" at bounding box center [339, 226] width 46 height 10
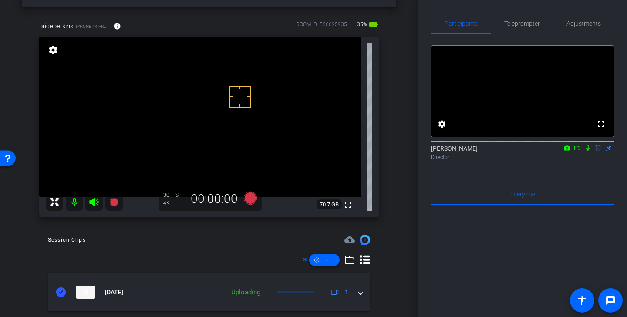
scroll to position [0, 0]
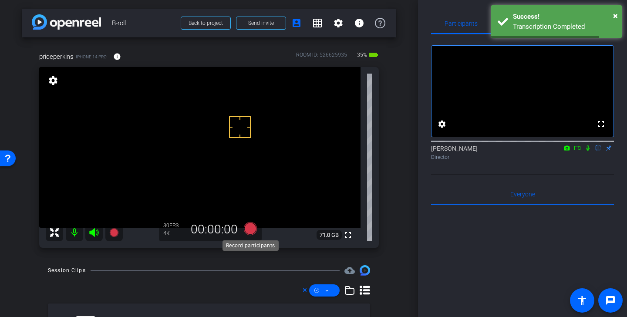
click at [249, 229] on icon at bounding box center [250, 228] width 13 height 13
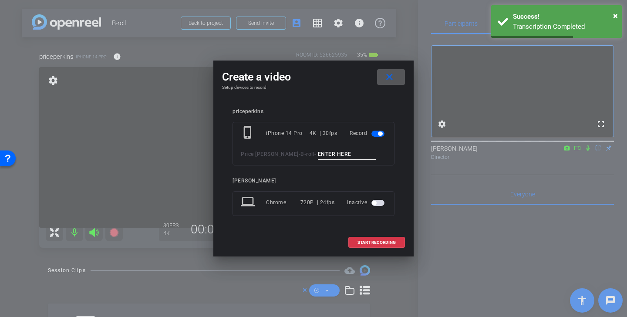
click at [318, 152] on input at bounding box center [347, 154] width 58 height 11
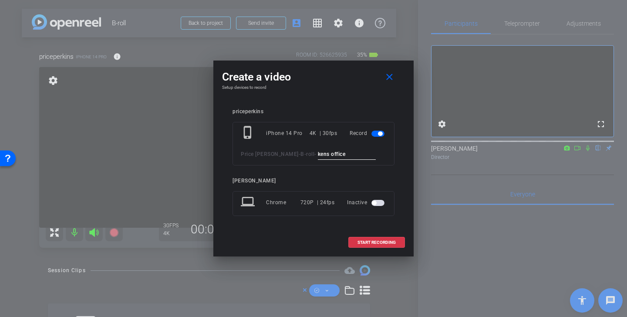
drag, startPoint x: 333, startPoint y: 156, endPoint x: 276, endPoint y: 156, distance: 57.0
click at [276, 156] on div "Price Perkins - B-roll - kens office" at bounding box center [313, 154] width 145 height 11
type input "kens office"
click at [387, 76] on mat-icon "close" at bounding box center [389, 77] width 11 height 11
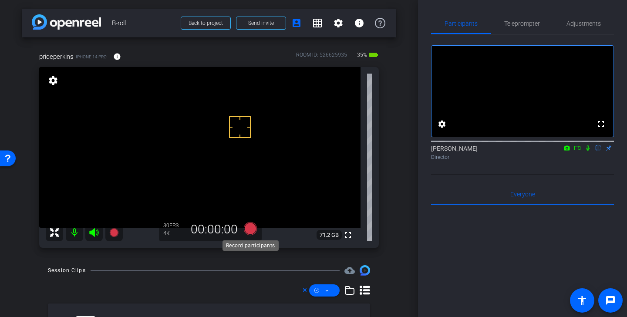
click at [248, 225] on icon at bounding box center [250, 228] width 13 height 13
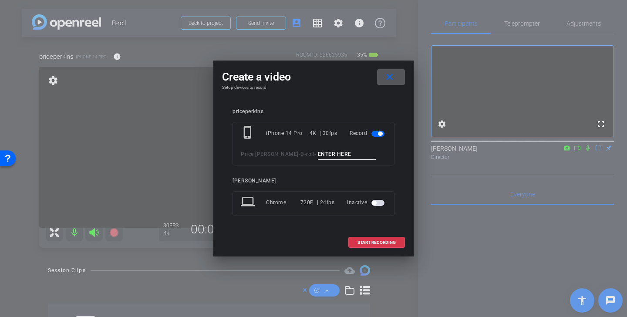
click at [318, 151] on input at bounding box center [347, 154] width 58 height 11
paste input "kens office"
type input "kens office"
click at [377, 240] on span "START RECORDING" at bounding box center [376, 242] width 38 height 4
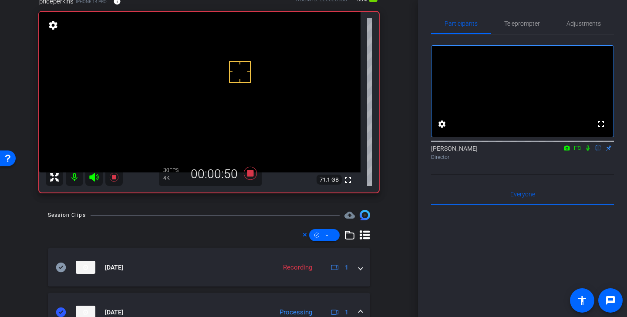
scroll to position [33, 0]
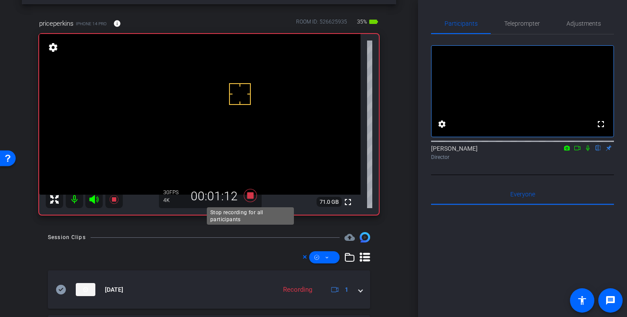
click at [250, 195] on icon at bounding box center [250, 195] width 13 height 13
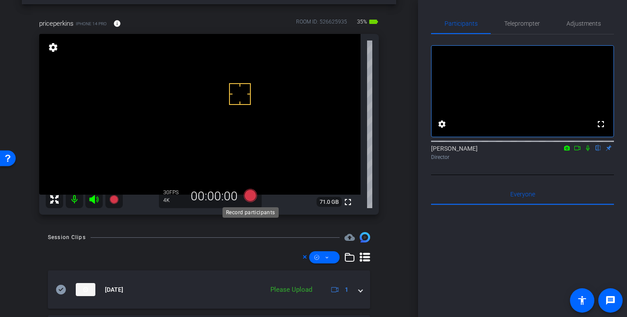
click at [250, 195] on icon at bounding box center [250, 195] width 13 height 13
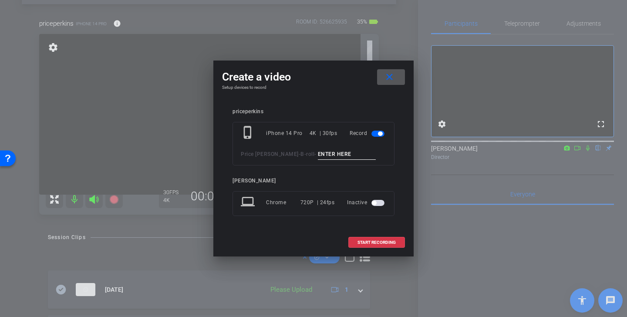
click at [340, 158] on input at bounding box center [347, 154] width 58 height 11
click at [340, 154] on input "kens office" at bounding box center [347, 154] width 58 height 11
drag, startPoint x: 341, startPoint y: 154, endPoint x: 282, endPoint y: 147, distance: 59.2
click at [282, 147] on div "phone_iphone iPhone 14 Pro 4K | 30fps Record Price Perkins - B-roll - kens offi…" at bounding box center [313, 144] width 162 height 44
type input "kens office 2"
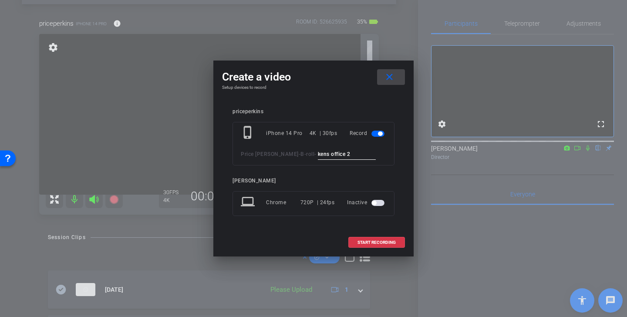
click at [382, 76] on span at bounding box center [391, 77] width 28 height 21
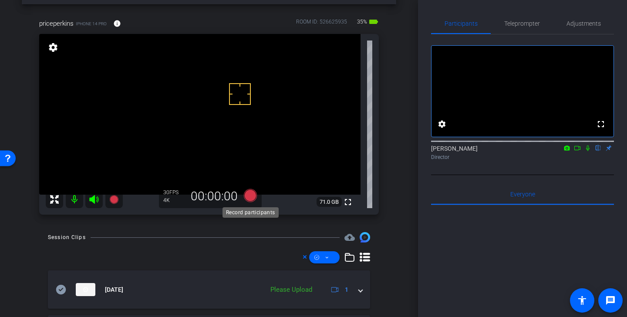
click at [254, 195] on icon at bounding box center [250, 195] width 13 height 13
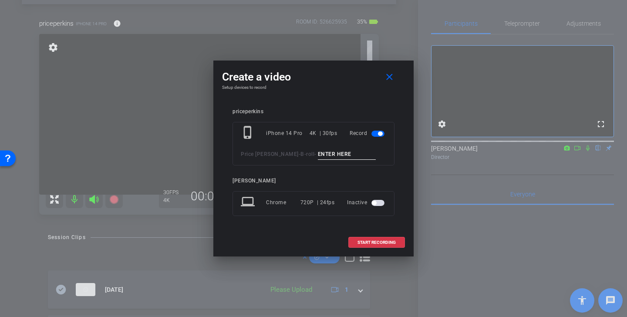
click at [318, 155] on input at bounding box center [347, 154] width 58 height 11
paste input "kens office 2"
type input "kens office 2"
click at [373, 242] on span "START RECORDING" at bounding box center [376, 242] width 38 height 4
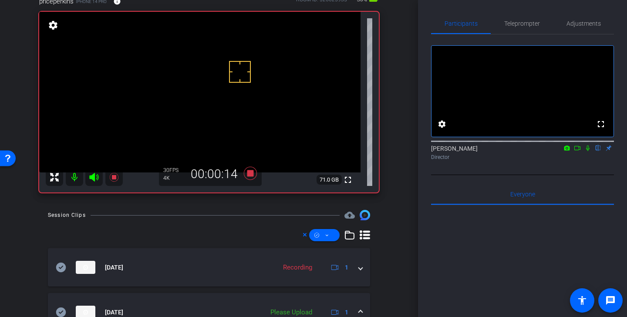
scroll to position [53, 0]
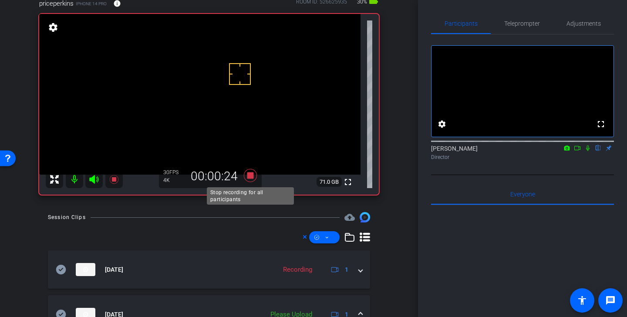
click at [251, 176] on icon at bounding box center [250, 175] width 13 height 13
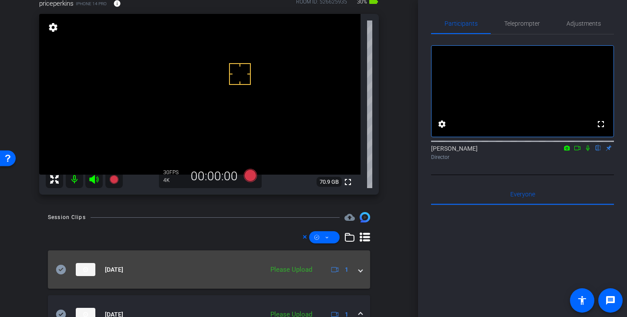
click at [64, 266] on icon at bounding box center [61, 270] width 10 height 10
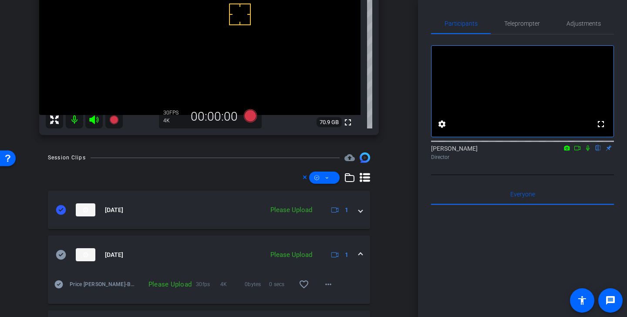
click at [60, 256] on icon at bounding box center [61, 255] width 10 height 10
click at [330, 177] on span at bounding box center [324, 177] width 30 height 21
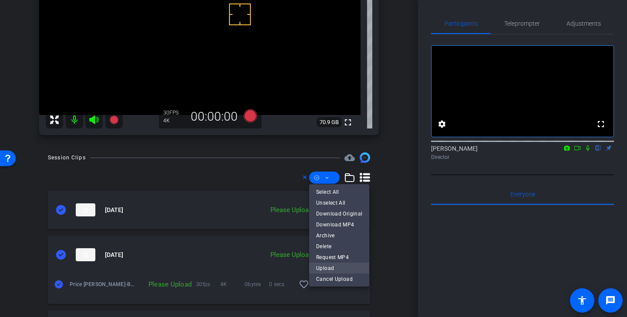
click at [340, 269] on span "Upload" at bounding box center [339, 267] width 46 height 10
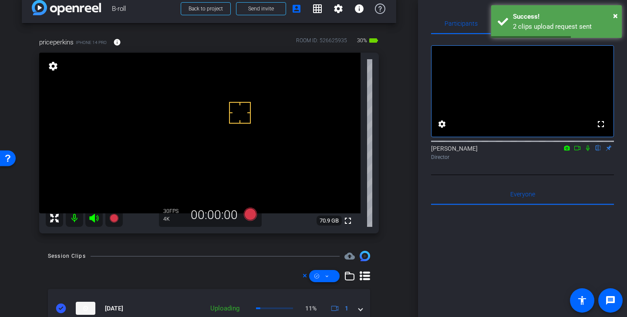
scroll to position [11, 0]
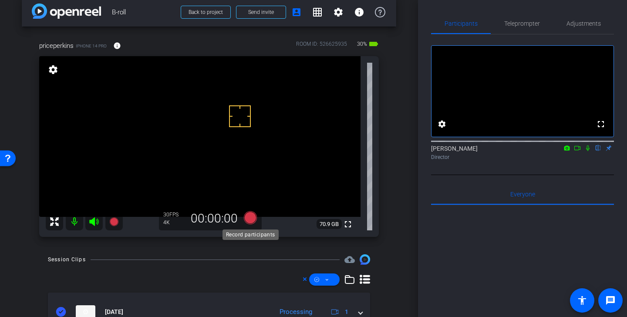
click at [253, 222] on icon at bounding box center [250, 217] width 13 height 13
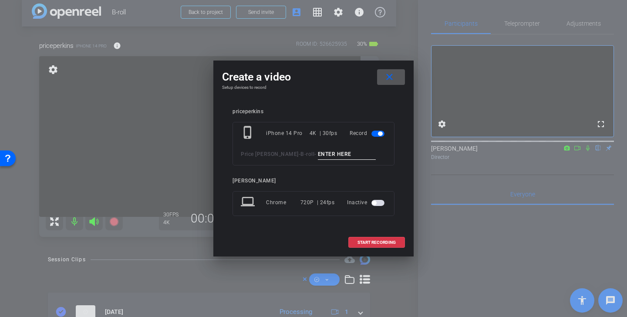
click at [327, 152] on input at bounding box center [347, 154] width 58 height 11
click at [392, 73] on mat-icon "close" at bounding box center [389, 77] width 11 height 11
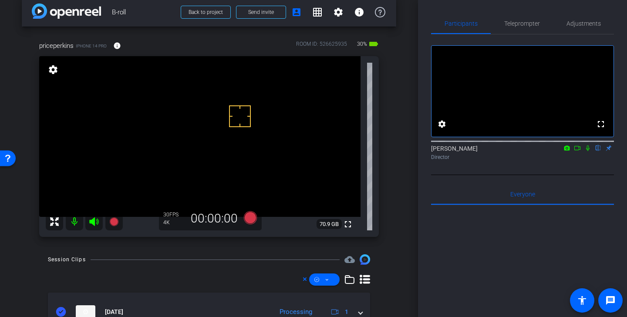
click at [254, 157] on video at bounding box center [199, 136] width 321 height 161
click at [254, 215] on icon at bounding box center [250, 217] width 13 height 13
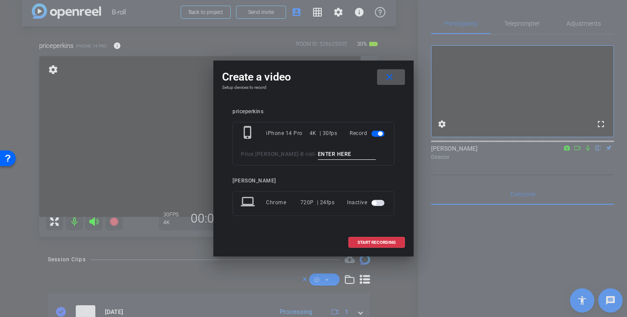
click at [318, 158] on input at bounding box center [347, 154] width 58 height 11
type input "kens office ken and dennis"
click at [377, 240] on span "START RECORDING" at bounding box center [376, 242] width 38 height 4
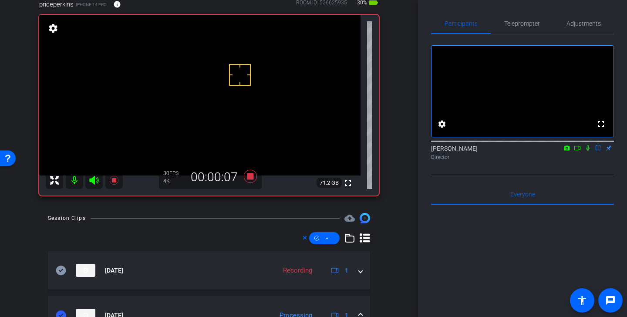
scroll to position [38, 0]
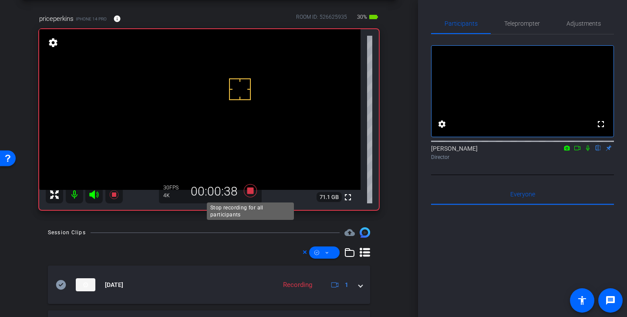
click at [252, 191] on icon at bounding box center [250, 190] width 13 height 13
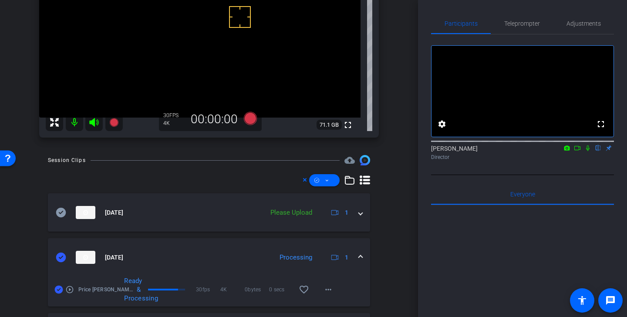
scroll to position [123, 0]
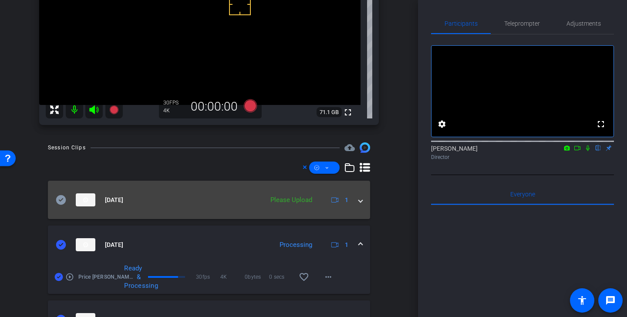
click at [63, 204] on icon at bounding box center [61, 200] width 10 height 10
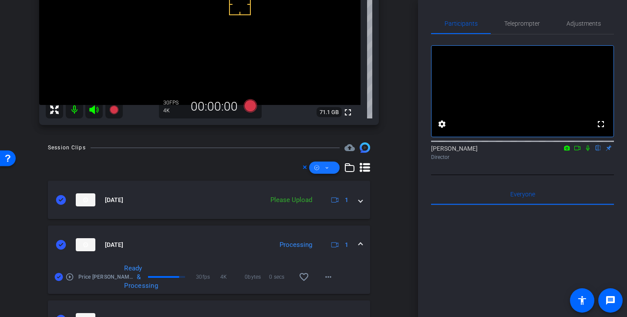
click at [330, 172] on span at bounding box center [324, 167] width 30 height 21
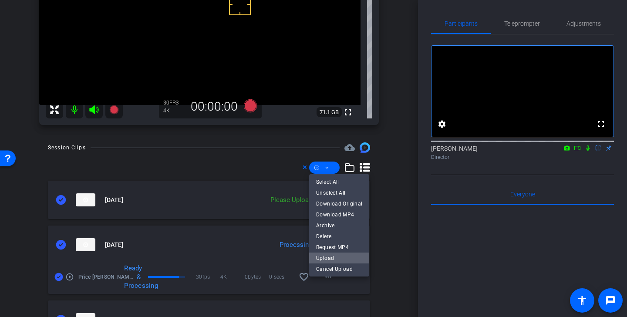
click at [342, 259] on span "Upload" at bounding box center [339, 257] width 46 height 10
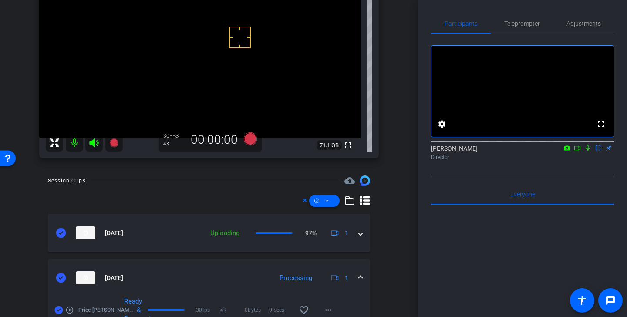
scroll to position [0, 0]
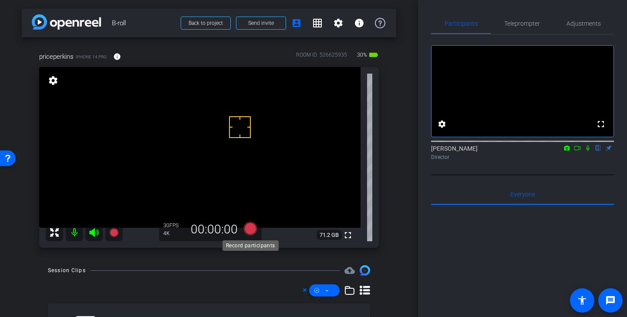
click at [252, 230] on icon at bounding box center [250, 228] width 13 height 13
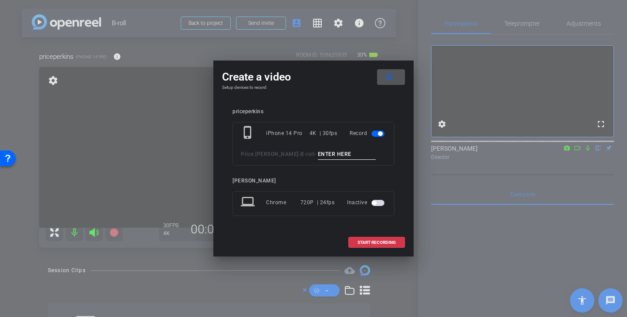
click at [337, 154] on input at bounding box center [347, 154] width 58 height 11
type input "D"
drag, startPoint x: 337, startPoint y: 154, endPoint x: 290, endPoint y: 152, distance: 47.0
click at [290, 152] on div "Price Perkins - B-roll - dennis office" at bounding box center [313, 154] width 145 height 11
click at [346, 158] on input "dennis office" at bounding box center [347, 154] width 58 height 11
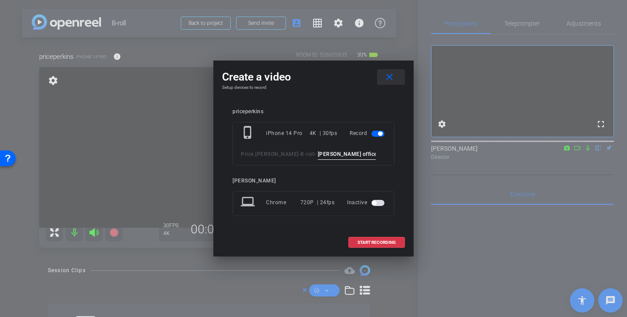
type input "dennis office"
click at [391, 81] on mat-icon "close" at bounding box center [389, 77] width 11 height 11
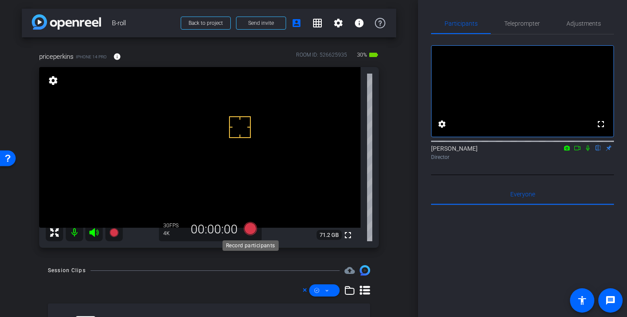
click at [253, 226] on icon at bounding box center [250, 228] width 13 height 13
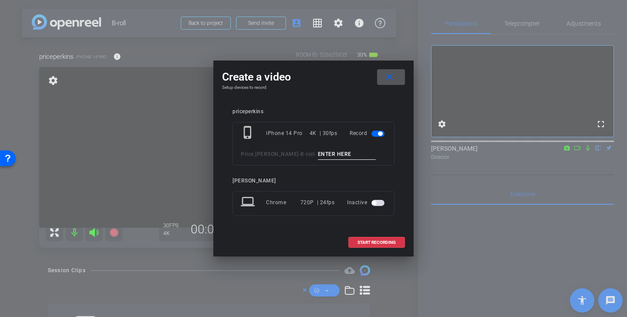
click at [395, 81] on span at bounding box center [391, 77] width 28 height 21
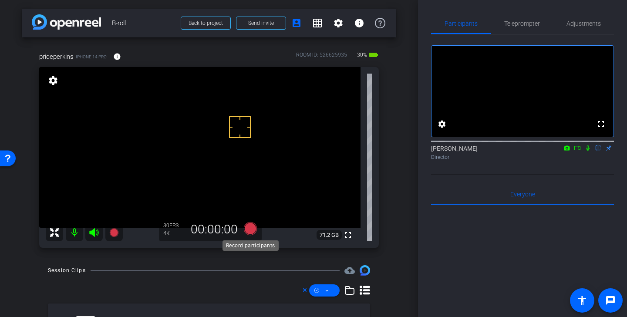
click at [255, 228] on icon at bounding box center [250, 228] width 13 height 13
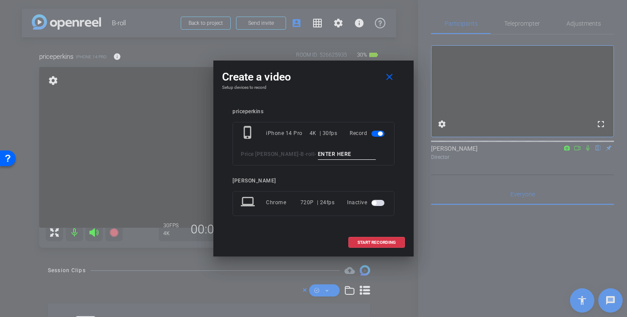
click at [340, 158] on input at bounding box center [347, 154] width 58 height 11
paste input "dennis office"
type input "dennis office"
click at [377, 241] on span "START RECORDING" at bounding box center [376, 242] width 38 height 4
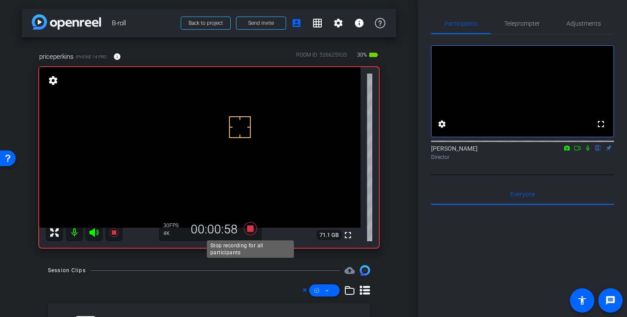
click at [252, 232] on icon at bounding box center [250, 229] width 21 height 16
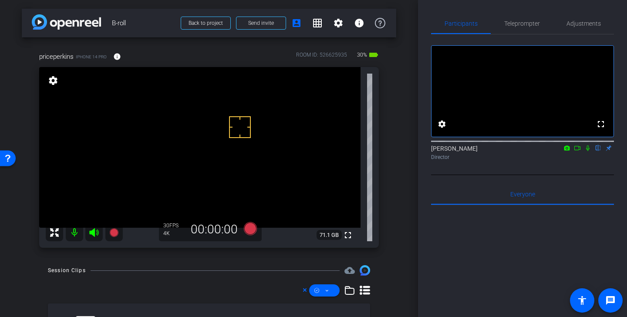
click at [202, 96] on video at bounding box center [199, 147] width 321 height 161
click at [253, 229] on icon at bounding box center [250, 228] width 13 height 13
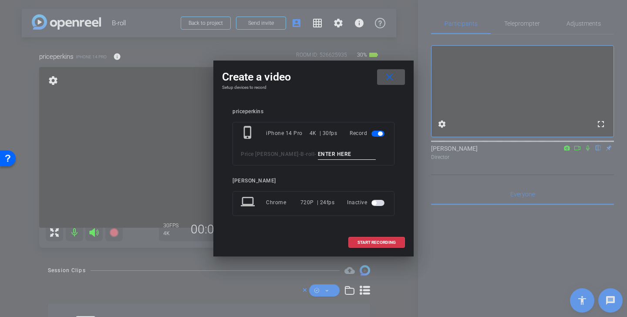
click at [318, 156] on input at bounding box center [347, 154] width 58 height 11
paste input "dennis office"
type input "dennis office 2"
click at [377, 242] on span "START RECORDING" at bounding box center [376, 242] width 38 height 4
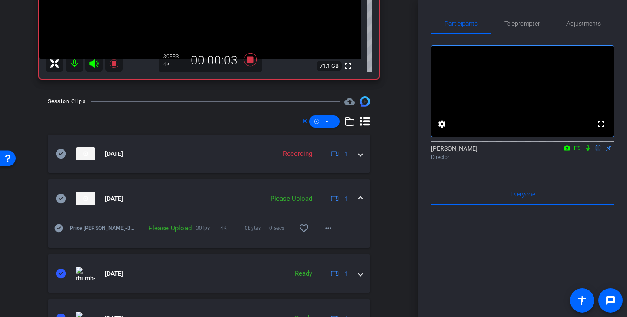
scroll to position [180, 0]
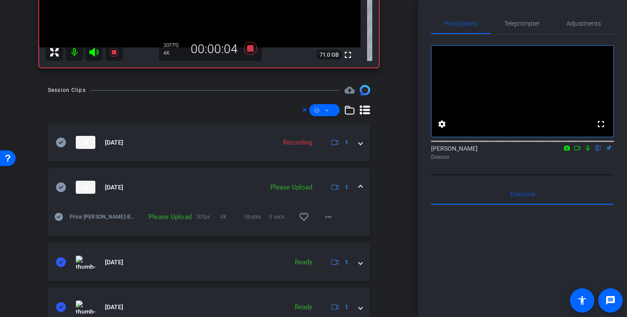
click at [61, 185] on icon at bounding box center [61, 187] width 10 height 10
click at [334, 112] on span at bounding box center [324, 110] width 30 height 21
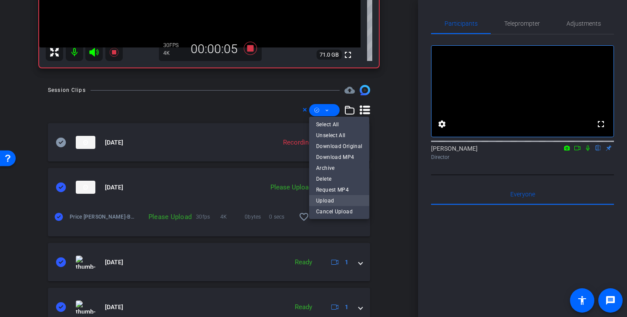
click at [346, 198] on span "Upload" at bounding box center [339, 200] width 46 height 10
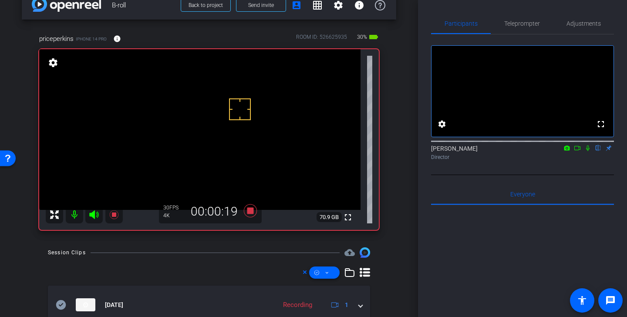
scroll to position [13, 0]
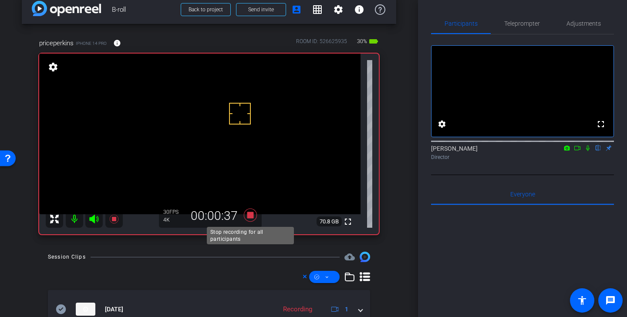
click at [252, 216] on icon at bounding box center [250, 215] width 13 height 13
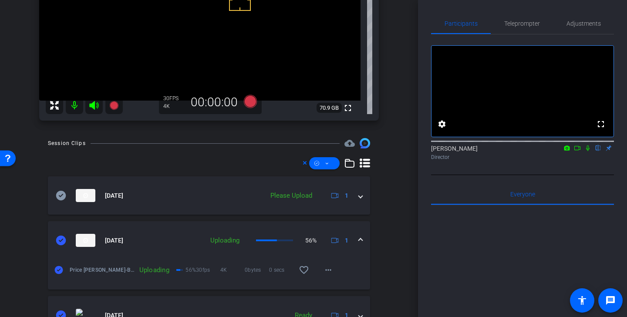
scroll to position [181, 0]
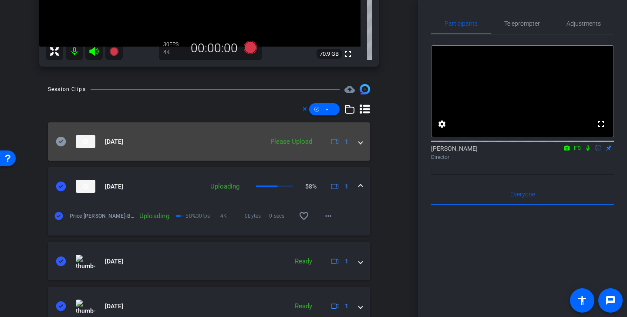
click at [59, 142] on icon at bounding box center [61, 141] width 10 height 10
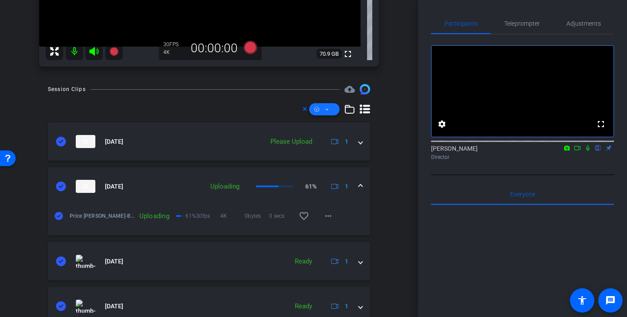
click at [322, 112] on span at bounding box center [324, 109] width 30 height 21
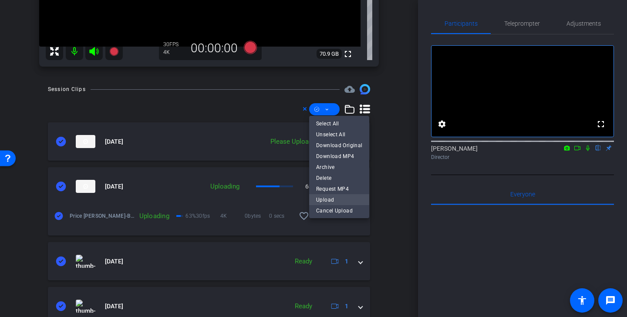
click at [339, 202] on span "Upload" at bounding box center [339, 199] width 46 height 10
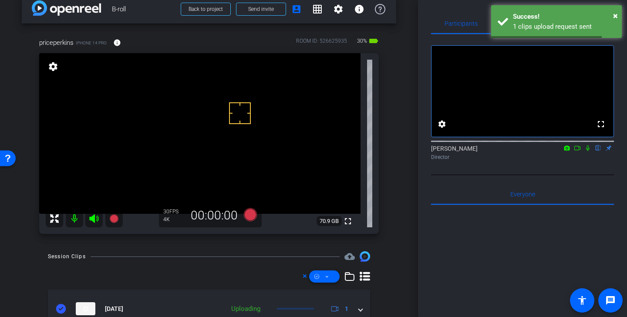
scroll to position [0, 0]
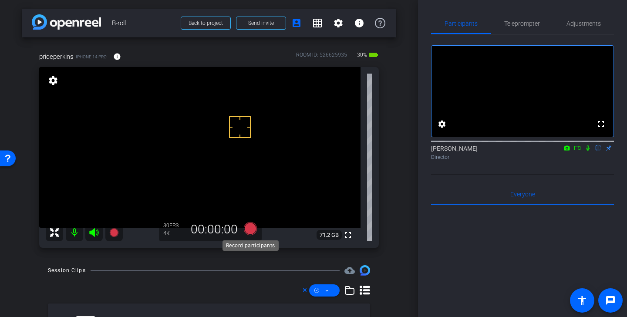
click at [252, 232] on icon at bounding box center [250, 228] width 13 height 13
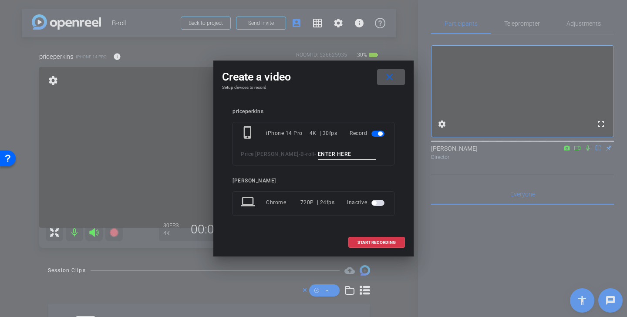
click at [331, 157] on input at bounding box center [347, 154] width 58 height 11
paste input "dennis office"
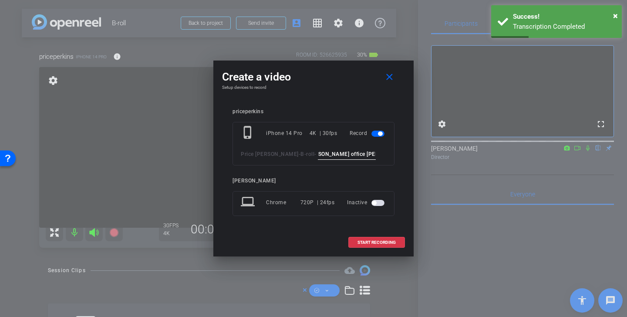
scroll to position [0, 15]
type input "dennis office ken and dennis"
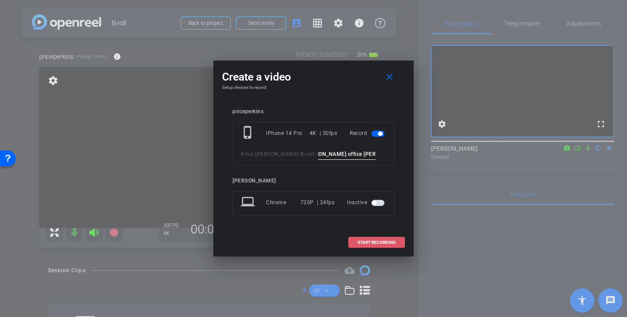
click at [377, 242] on span "START RECORDING" at bounding box center [376, 242] width 38 height 4
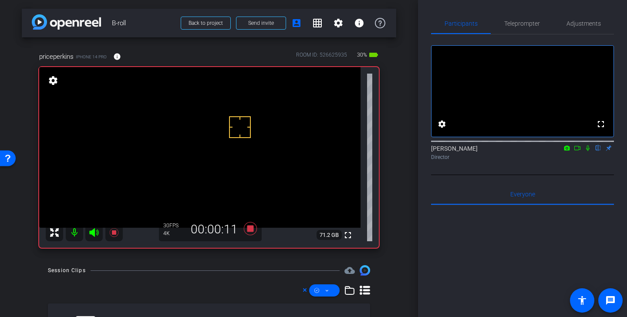
click at [78, 115] on video at bounding box center [199, 147] width 321 height 161
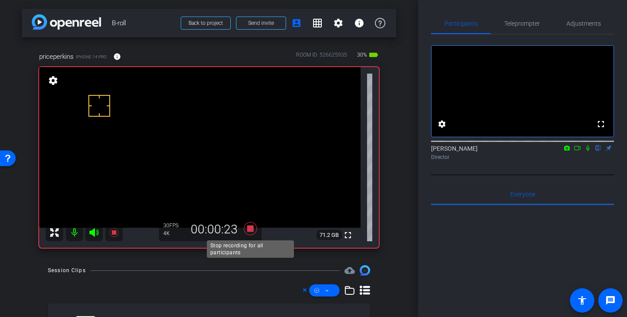
click at [255, 230] on icon at bounding box center [250, 229] width 21 height 16
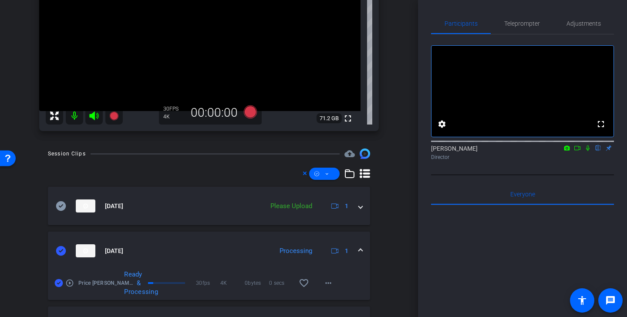
scroll to position [148, 0]
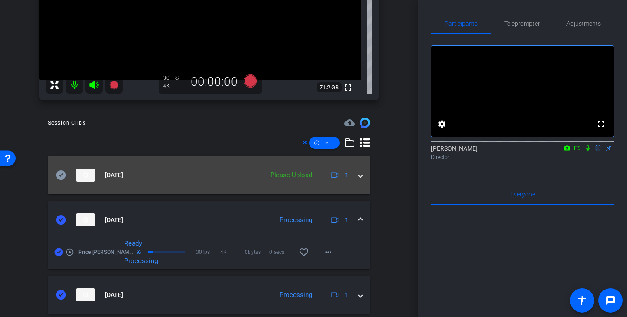
click at [56, 177] on icon at bounding box center [61, 175] width 10 height 10
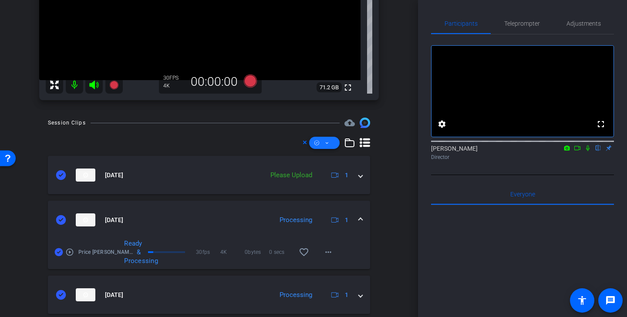
click at [324, 145] on span at bounding box center [324, 142] width 30 height 21
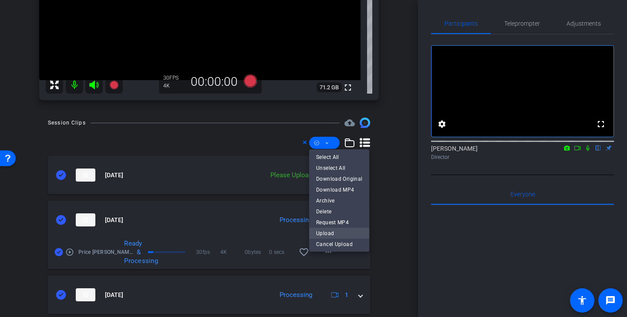
click at [333, 233] on span "Upload" at bounding box center [339, 233] width 46 height 10
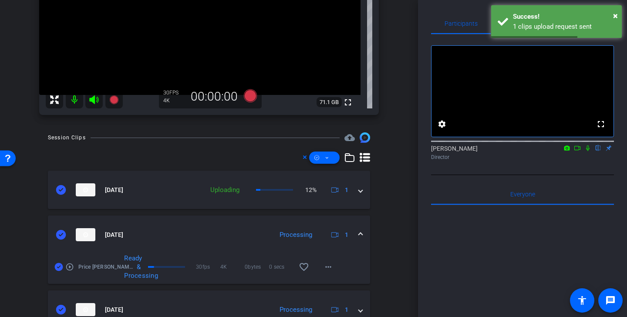
scroll to position [0, 0]
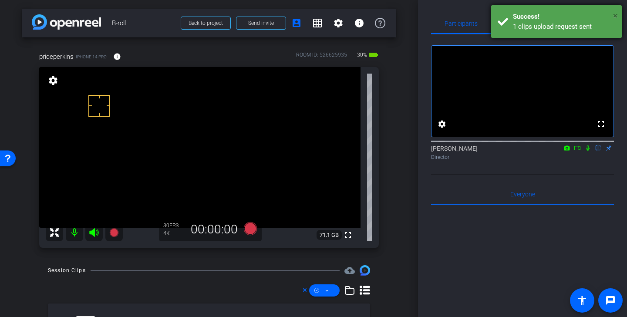
click at [616, 13] on span "×" at bounding box center [615, 15] width 5 height 10
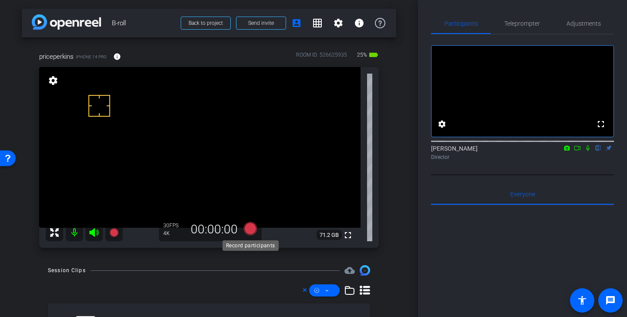
click at [257, 230] on icon at bounding box center [250, 229] width 21 height 16
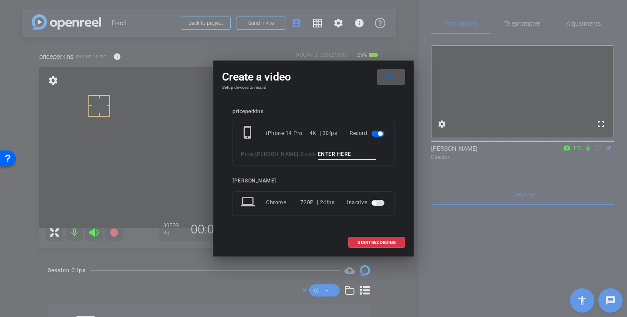
click at [320, 153] on input at bounding box center [347, 154] width 58 height 11
type input "tina desk"
click at [373, 240] on span "START RECORDING" at bounding box center [376, 242] width 38 height 4
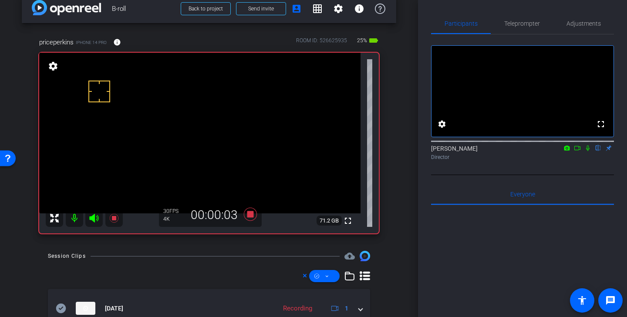
scroll to position [15, 0]
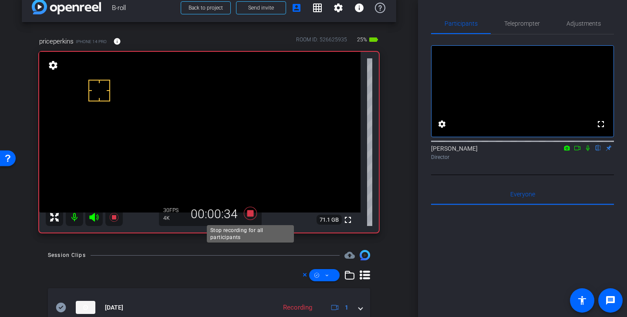
click at [250, 214] on icon at bounding box center [250, 213] width 13 height 13
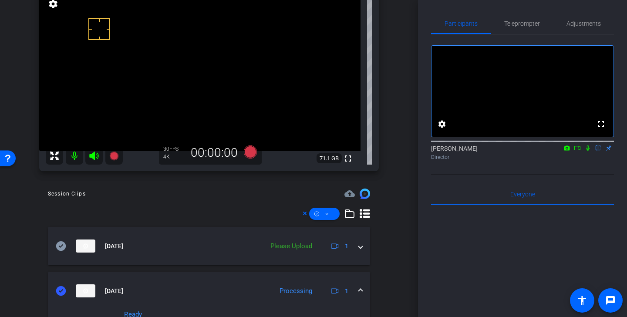
scroll to position [78, 0]
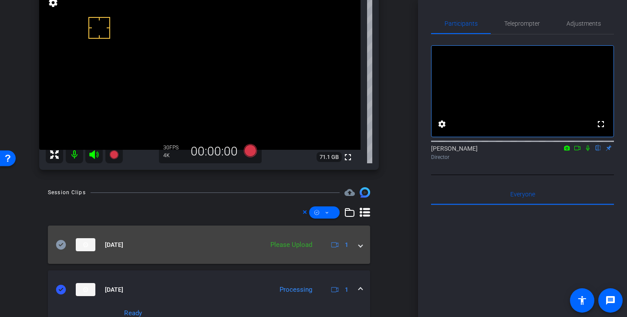
click at [63, 241] on icon at bounding box center [61, 245] width 10 height 10
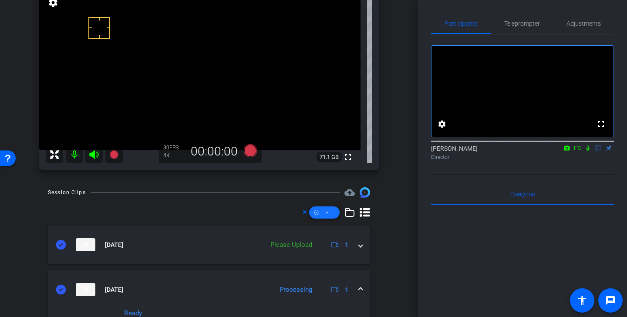
click at [329, 212] on button at bounding box center [324, 212] width 30 height 12
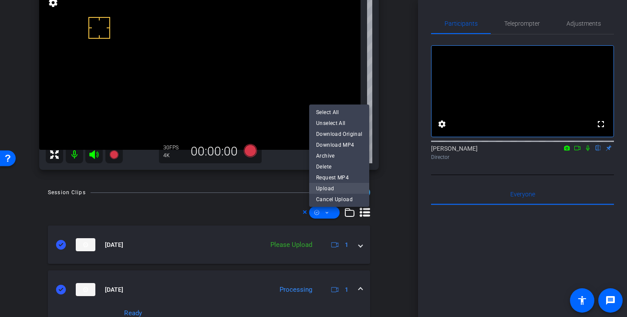
click at [340, 185] on span "Upload" at bounding box center [339, 188] width 46 height 10
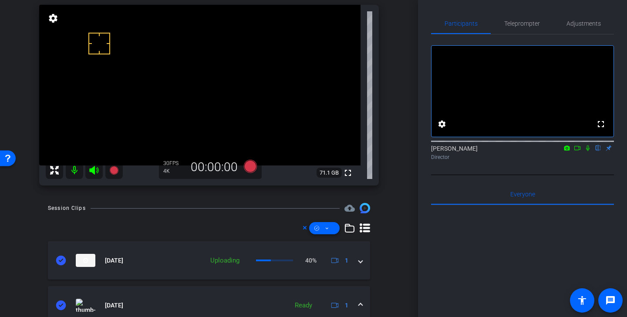
scroll to position [0, 0]
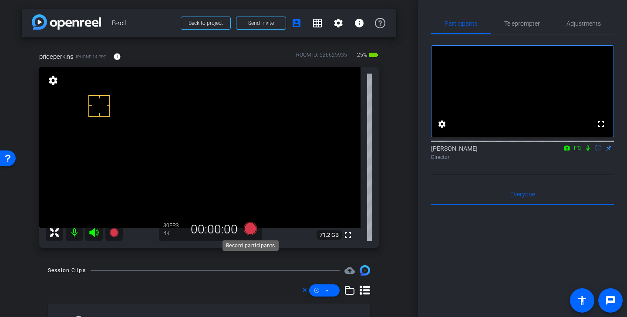
click at [251, 228] on icon at bounding box center [250, 228] width 13 height 13
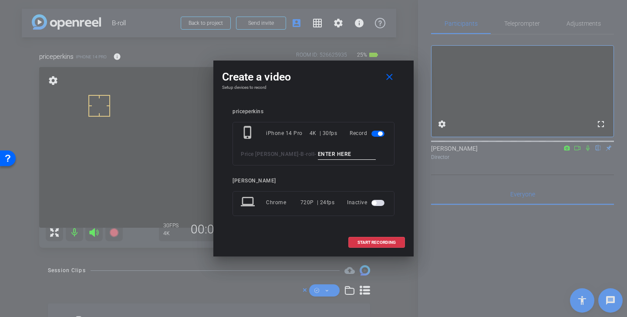
click at [323, 151] on input at bounding box center [347, 154] width 58 height 11
type input "litsa desk"
click at [372, 241] on span "START RECORDING" at bounding box center [376, 242] width 38 height 4
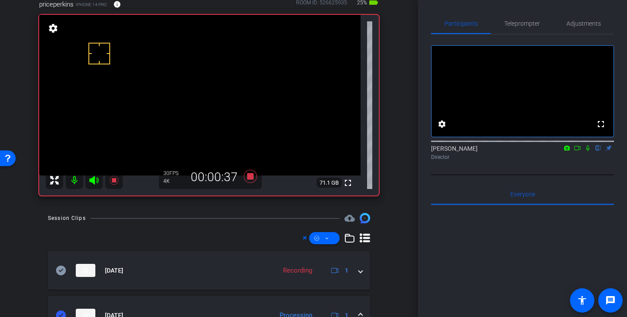
scroll to position [43, 0]
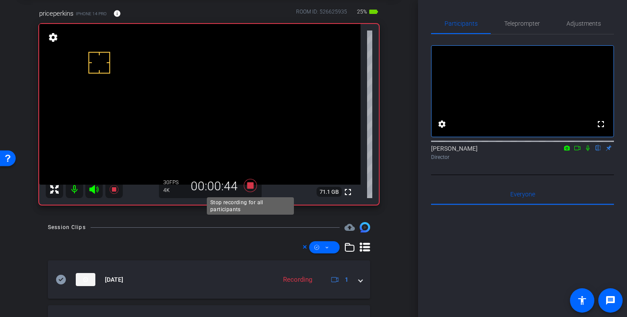
click at [250, 185] on icon at bounding box center [250, 185] width 13 height 13
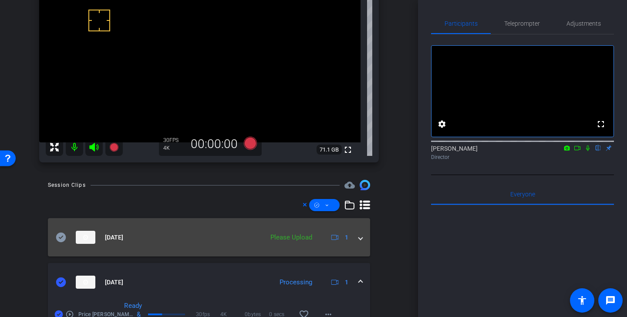
scroll to position [88, 0]
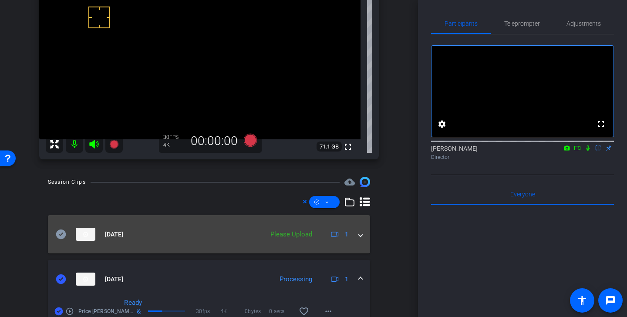
click at [61, 230] on icon at bounding box center [61, 234] width 10 height 10
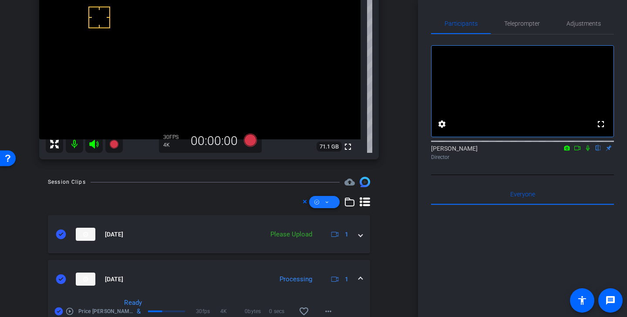
click at [331, 205] on span at bounding box center [324, 202] width 30 height 21
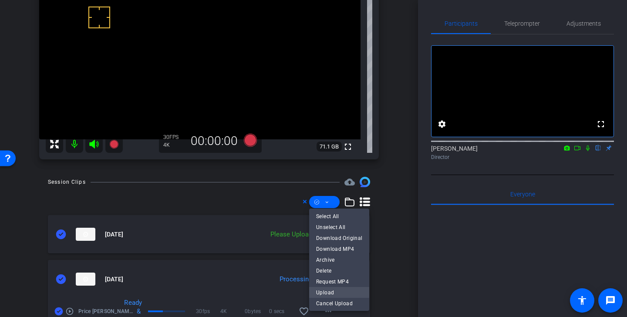
click at [333, 296] on span "Upload" at bounding box center [339, 292] width 46 height 10
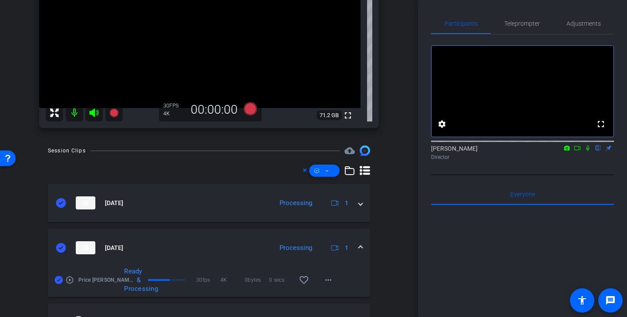
scroll to position [0, 0]
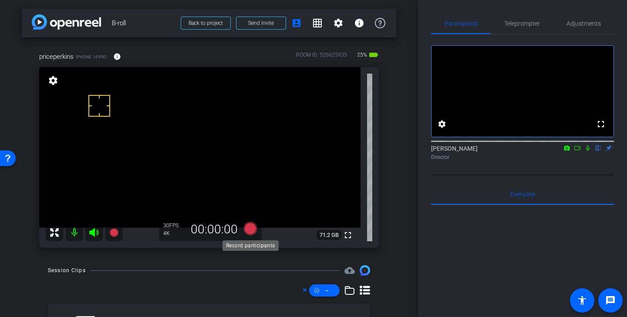
click at [253, 231] on icon at bounding box center [250, 228] width 13 height 13
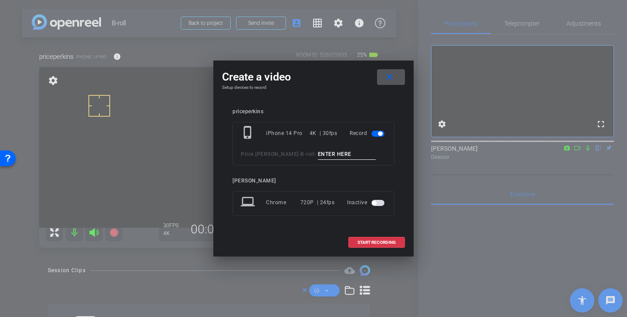
click at [323, 151] on input at bounding box center [347, 154] width 58 height 11
drag, startPoint x: 341, startPoint y: 154, endPoint x: 264, endPoint y: 153, distance: 77.5
click at [264, 153] on div "Price Perkins - B-roll - team meeting" at bounding box center [313, 154] width 145 height 11
type input "team meeting"
click at [392, 79] on mat-icon "close" at bounding box center [389, 77] width 11 height 11
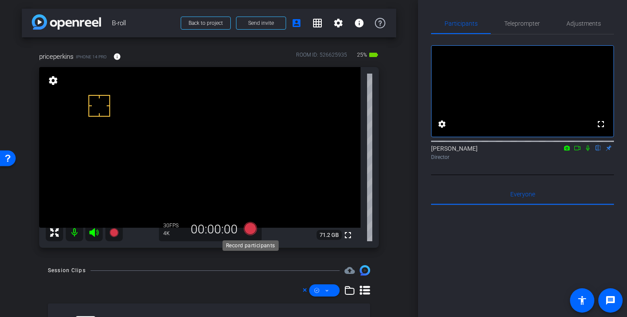
click at [254, 228] on icon at bounding box center [250, 228] width 13 height 13
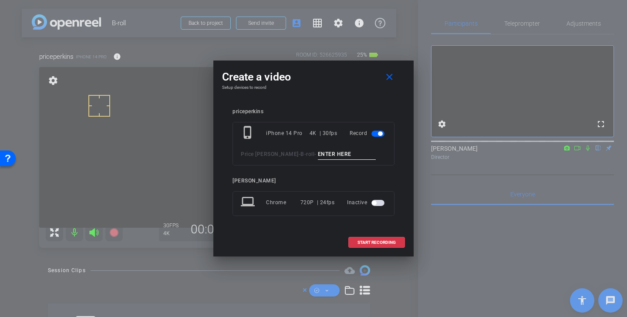
click at [335, 148] on div "phone_iphone iPhone 14 Pro 4K | 30fps Record Price Perkins - B-roll -" at bounding box center [313, 144] width 162 height 44
click at [331, 151] on input at bounding box center [347, 154] width 58 height 11
drag, startPoint x: 336, startPoint y: 155, endPoint x: 265, endPoint y: 154, distance: 71.8
click at [265, 154] on div "Price Perkins - B-roll - team meeting" at bounding box center [313, 154] width 145 height 11
type input "team meeting"
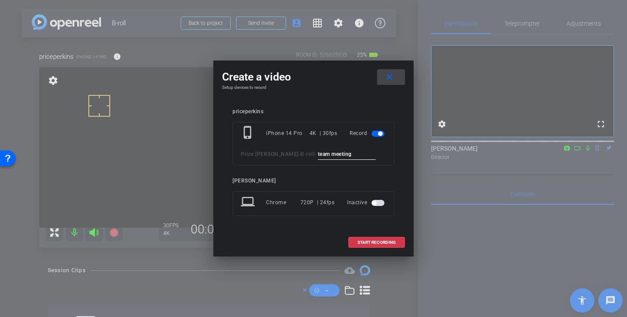
click at [393, 79] on mat-icon "close" at bounding box center [389, 77] width 11 height 11
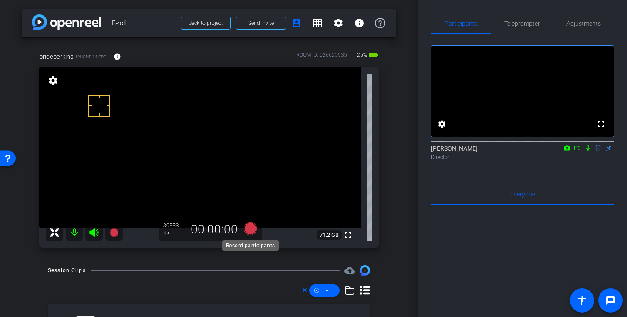
click at [252, 228] on icon at bounding box center [250, 228] width 13 height 13
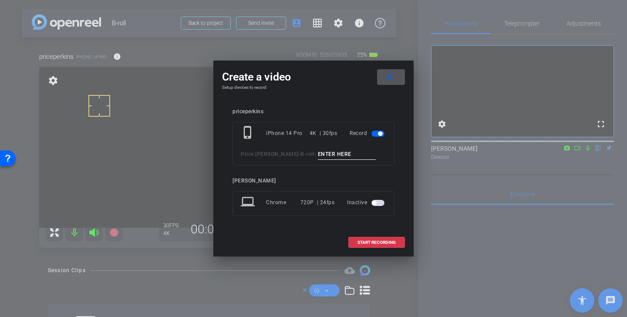
click at [318, 155] on input at bounding box center [347, 154] width 58 height 11
paste input "team meeting"
type input "team meeting"
click at [378, 242] on span "START RECORDING" at bounding box center [376, 242] width 38 height 4
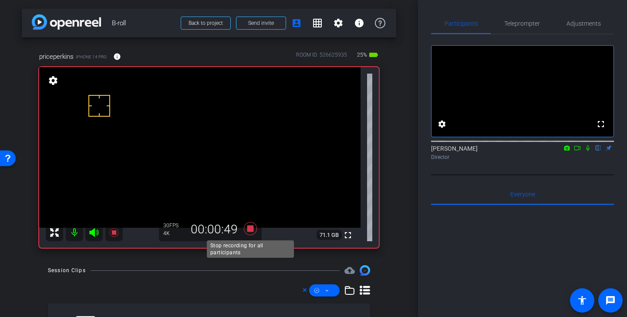
click at [252, 228] on icon at bounding box center [250, 228] width 13 height 13
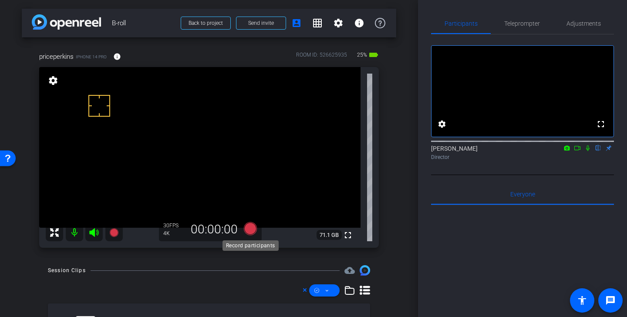
click at [253, 230] on icon at bounding box center [250, 228] width 13 height 13
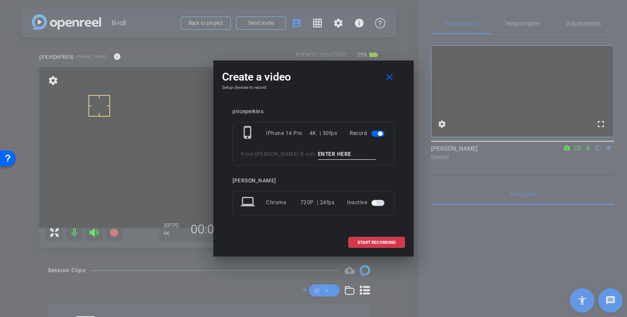
click at [329, 150] on input at bounding box center [347, 154] width 58 height 11
type input "k"
type input "team meeting 2"
click at [373, 247] on span at bounding box center [377, 242] width 56 height 21
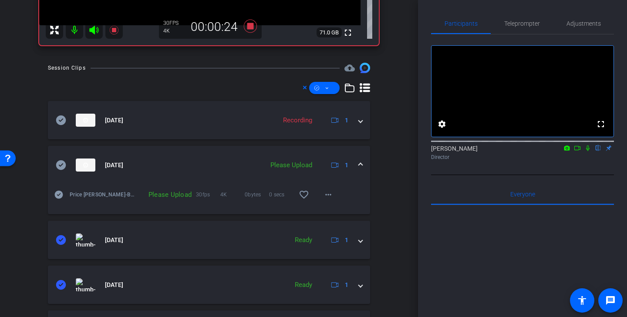
scroll to position [237, 0]
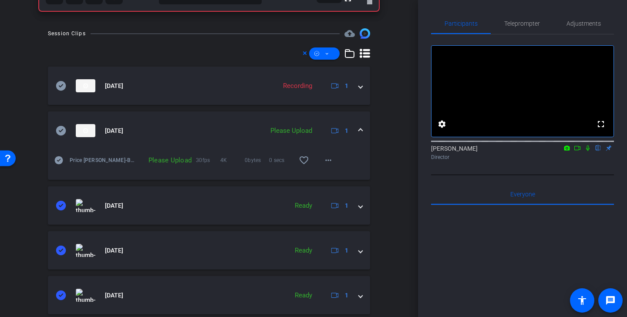
click at [64, 131] on icon at bounding box center [61, 131] width 10 height 10
click at [332, 55] on span at bounding box center [324, 53] width 30 height 21
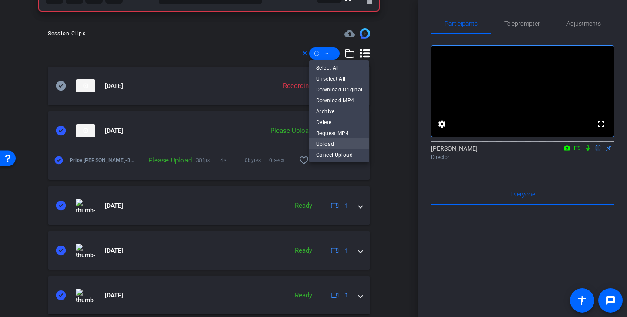
click at [343, 140] on span "Upload" at bounding box center [339, 143] width 46 height 10
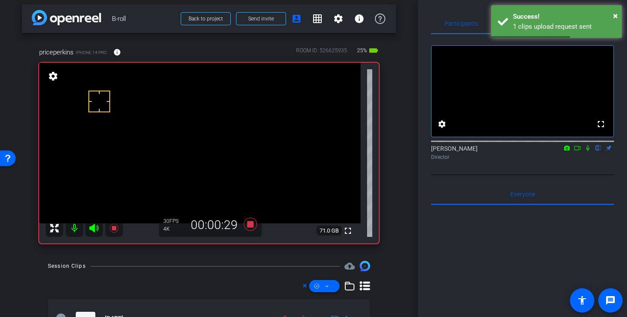
scroll to position [0, 0]
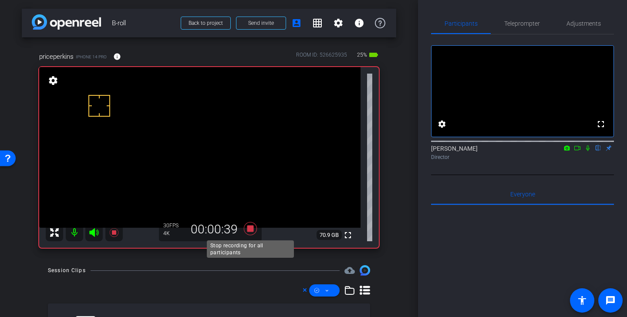
click at [250, 230] on icon at bounding box center [250, 228] width 13 height 13
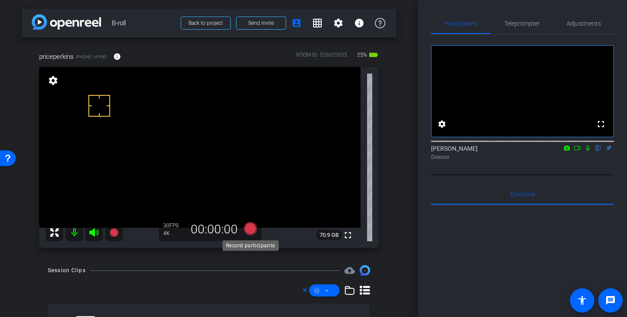
click at [256, 227] on icon at bounding box center [250, 229] width 21 height 16
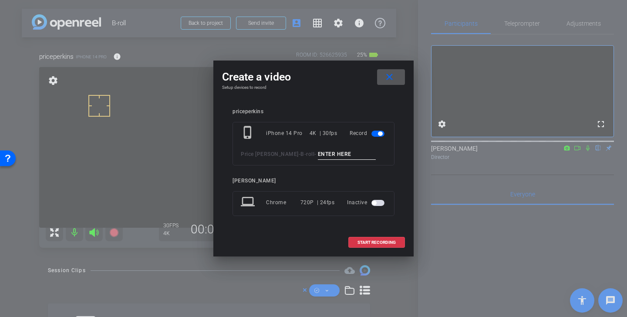
click at [323, 151] on input at bounding box center [347, 154] width 58 height 11
paste input "team meeting"
type input "team meeting 3"
click at [373, 242] on span "START RECORDING" at bounding box center [376, 242] width 38 height 4
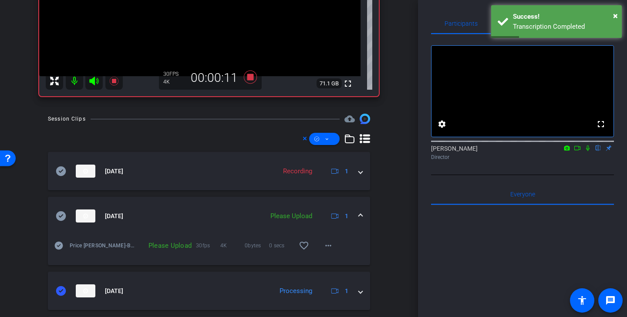
scroll to position [148, 0]
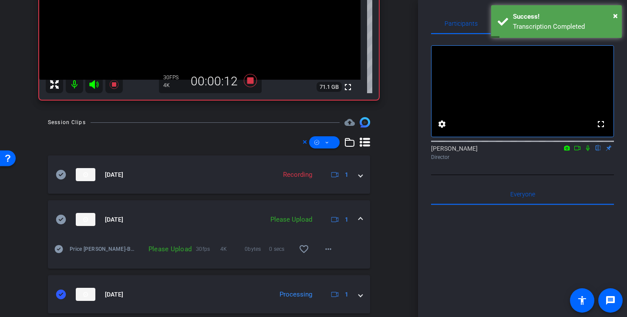
click at [62, 219] on icon at bounding box center [61, 219] width 10 height 10
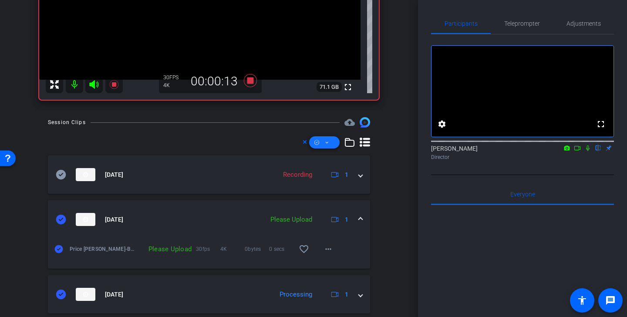
click at [326, 145] on icon at bounding box center [327, 142] width 4 height 11
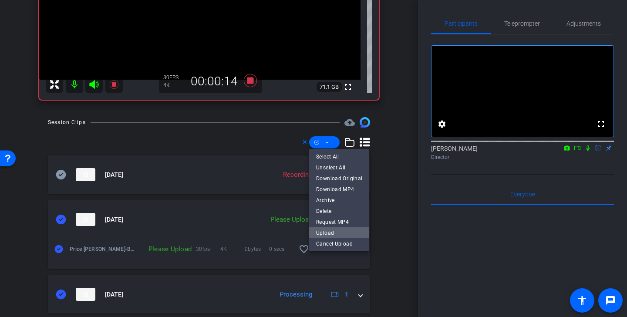
click at [335, 234] on span "Upload" at bounding box center [339, 232] width 46 height 10
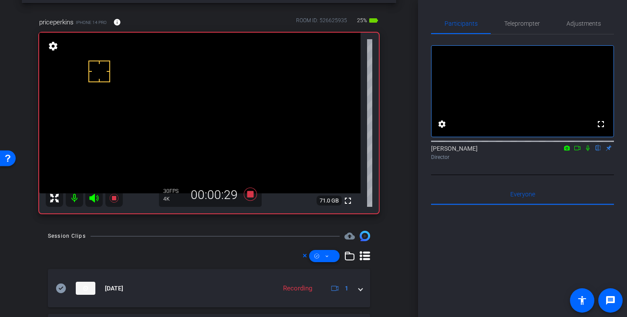
scroll to position [5, 0]
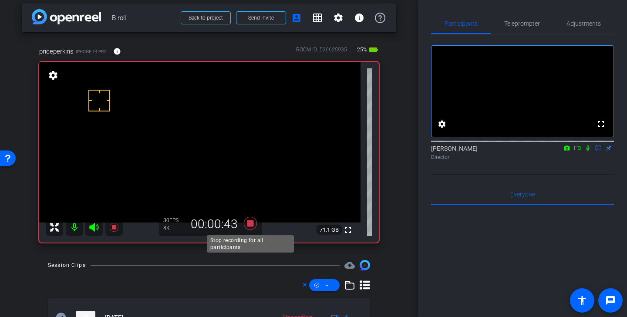
click at [250, 222] on icon at bounding box center [250, 223] width 13 height 13
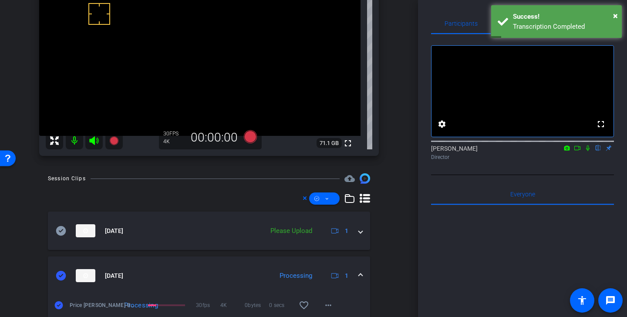
scroll to position [117, 0]
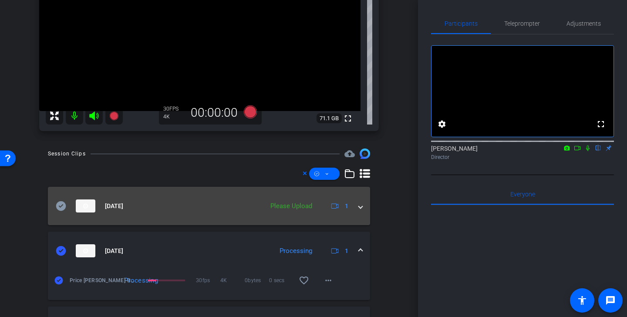
click at [53, 206] on mat-expansion-panel-header "Sep 10, 2025 Please Upload 1" at bounding box center [209, 206] width 322 height 38
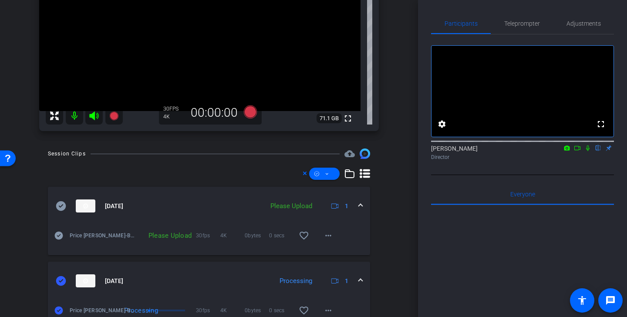
click at [61, 206] on icon at bounding box center [61, 206] width 10 height 10
click at [327, 178] on icon at bounding box center [327, 173] width 4 height 11
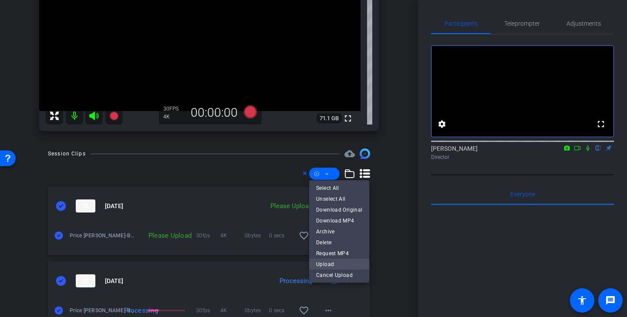
click at [335, 264] on span "Upload" at bounding box center [339, 264] width 46 height 10
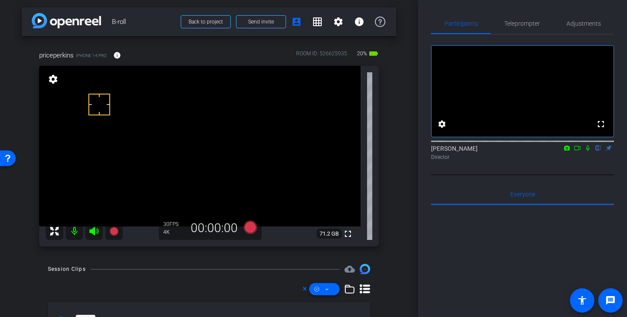
scroll to position [2, 0]
click at [239, 226] on div "00:00:00" at bounding box center [214, 227] width 58 height 15
click at [252, 223] on icon at bounding box center [250, 226] width 13 height 13
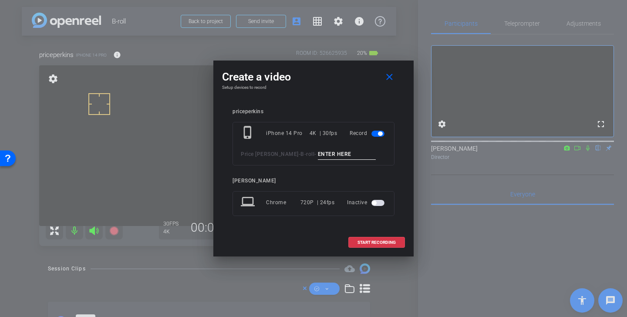
click at [320, 157] on input at bounding box center [347, 154] width 58 height 11
type input "m"
type input "team picture"
click at [378, 242] on span "START RECORDING" at bounding box center [376, 242] width 38 height 4
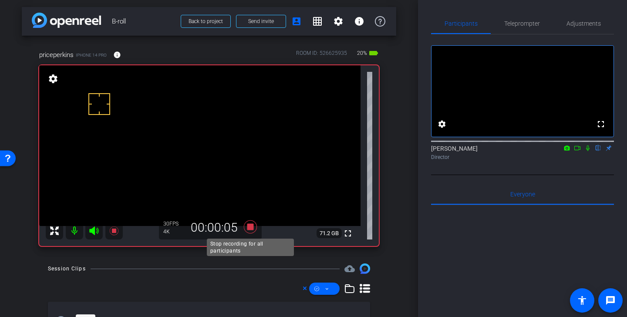
click at [251, 227] on icon at bounding box center [250, 226] width 13 height 13
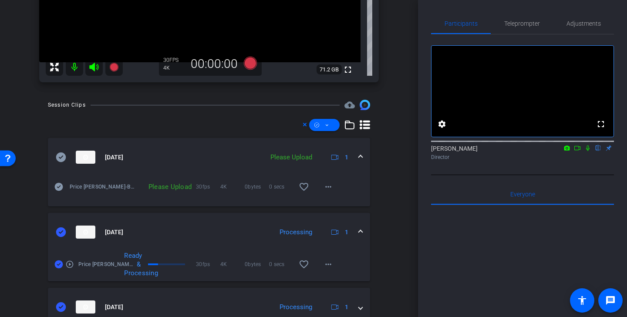
scroll to position [157, 0]
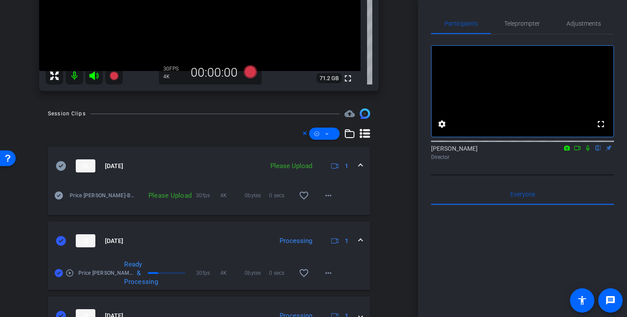
click at [60, 165] on icon at bounding box center [61, 166] width 10 height 10
click at [318, 134] on icon at bounding box center [316, 133] width 5 height 11
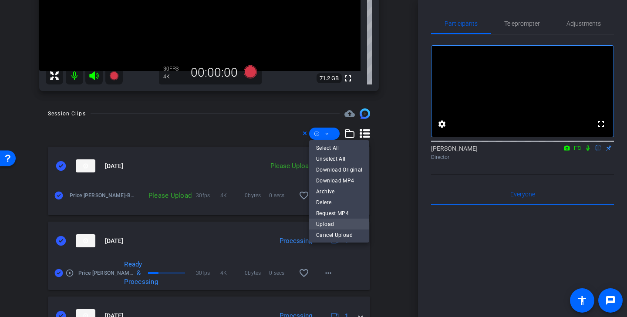
click at [338, 225] on span "Upload" at bounding box center [339, 224] width 46 height 10
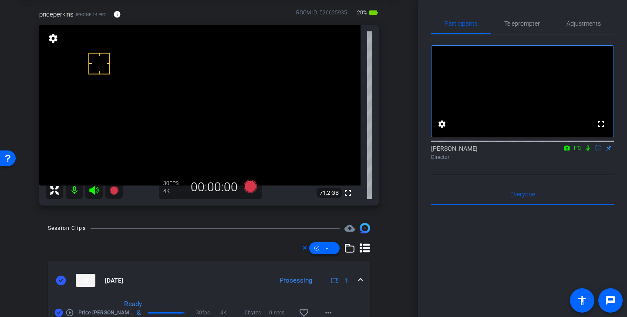
scroll to position [0, 0]
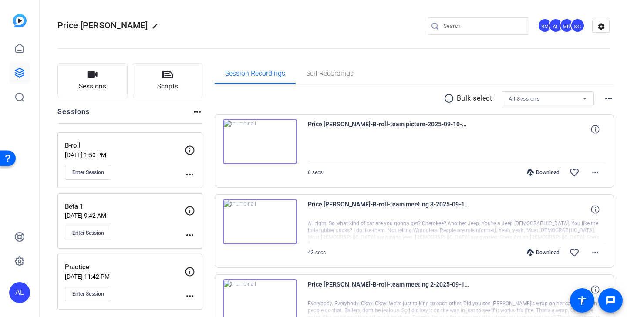
click at [446, 101] on mat-icon "radio_button_unchecked" at bounding box center [450, 98] width 13 height 10
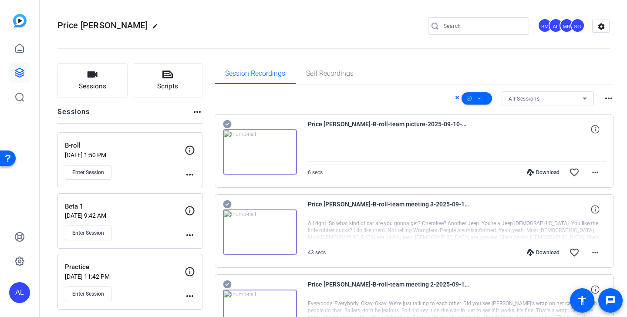
click at [226, 124] on icon at bounding box center [227, 124] width 9 height 10
click at [225, 204] on icon at bounding box center [227, 204] width 8 height 8
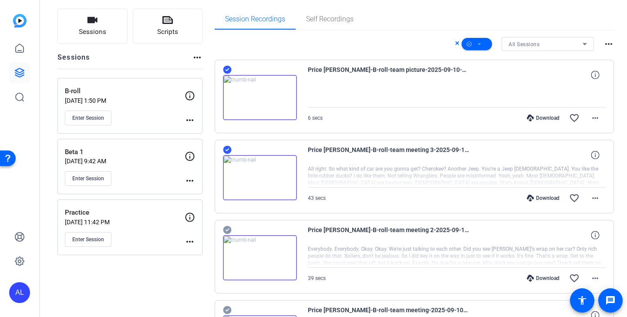
click at [228, 228] on icon at bounding box center [227, 230] width 8 height 8
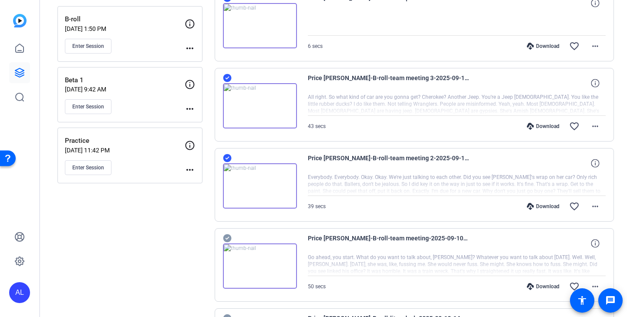
click at [227, 235] on icon at bounding box center [227, 238] width 8 height 8
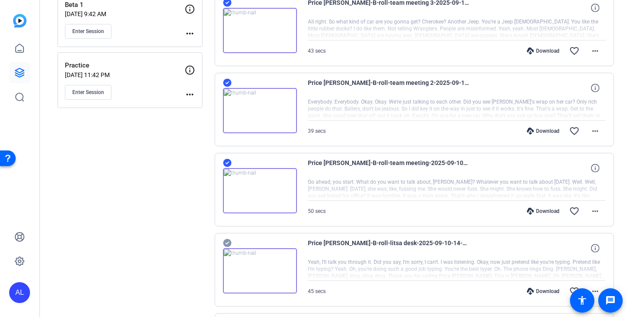
click at [226, 245] on icon at bounding box center [227, 243] width 8 height 8
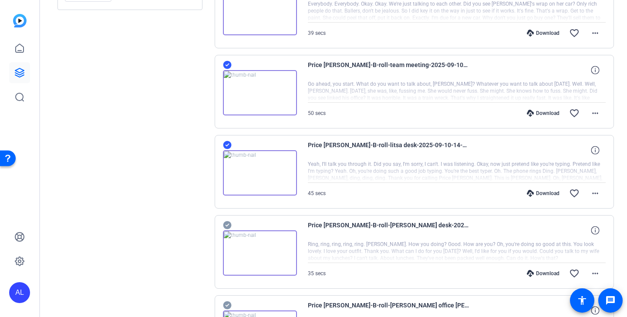
click at [228, 224] on icon at bounding box center [227, 225] width 9 height 10
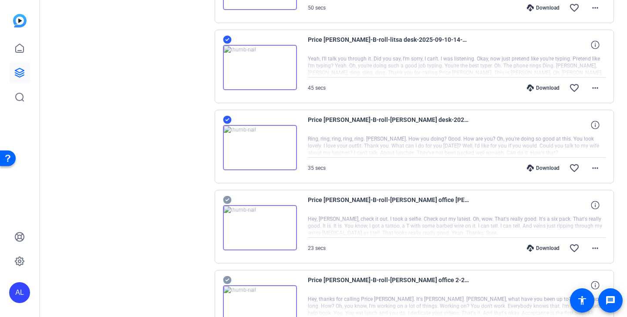
click at [228, 198] on icon at bounding box center [227, 200] width 8 height 8
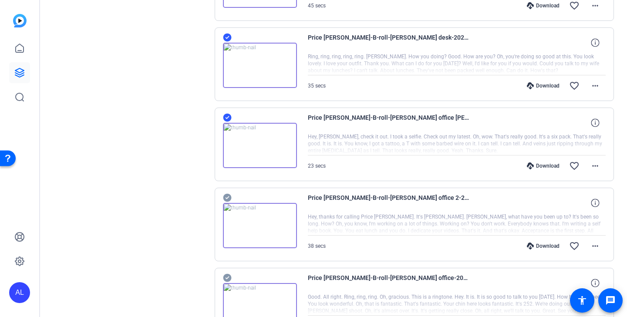
click at [227, 198] on icon at bounding box center [227, 197] width 9 height 10
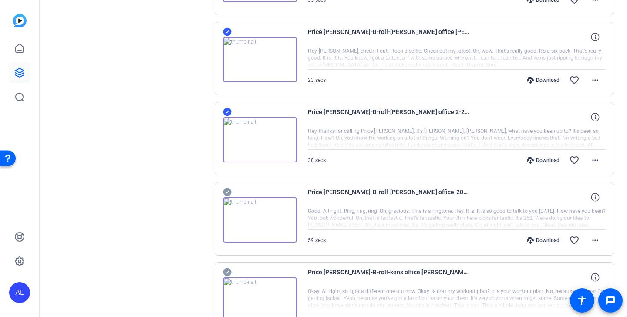
click at [227, 192] on icon at bounding box center [227, 192] width 9 height 10
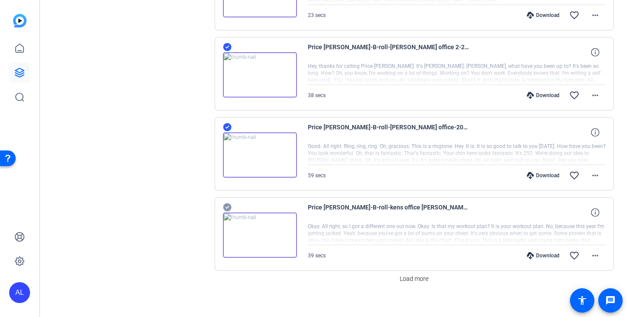
scroll to position [646, 0]
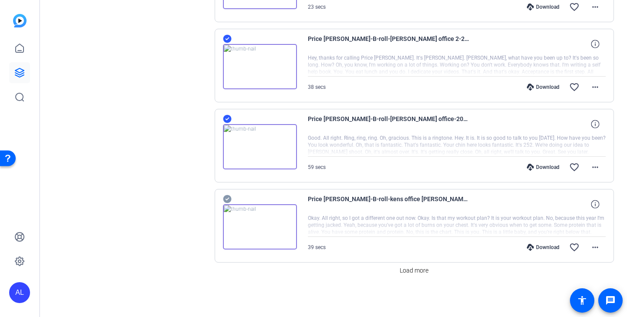
click at [229, 196] on icon at bounding box center [227, 199] width 8 height 8
click at [420, 272] on span "Load more" at bounding box center [414, 270] width 29 height 9
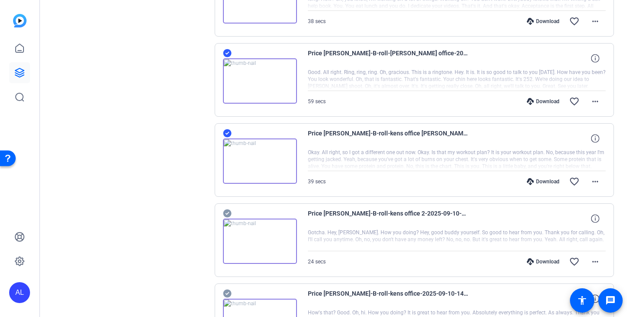
click at [225, 209] on icon at bounding box center [227, 213] width 9 height 10
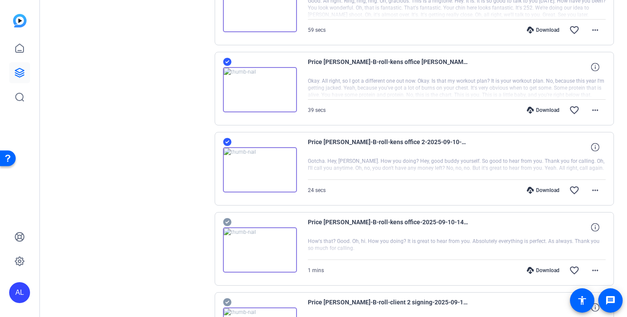
click at [227, 220] on icon at bounding box center [227, 222] width 8 height 8
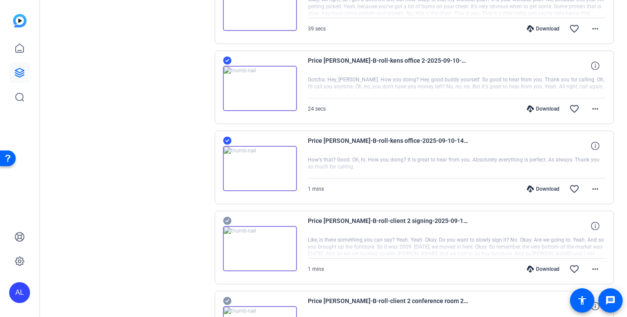
click at [227, 219] on icon at bounding box center [227, 221] width 8 height 8
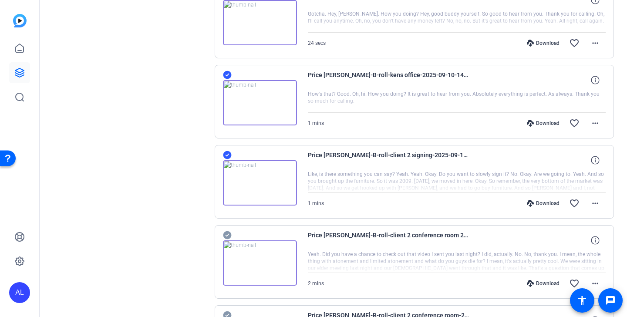
click at [226, 238] on icon at bounding box center [227, 235] width 8 height 8
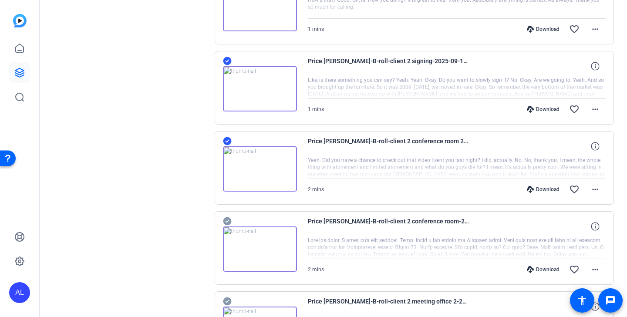
click at [229, 221] on icon at bounding box center [227, 221] width 8 height 8
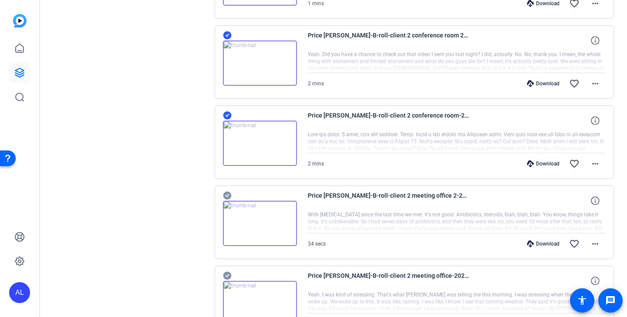
click at [229, 195] on icon at bounding box center [227, 196] width 8 height 8
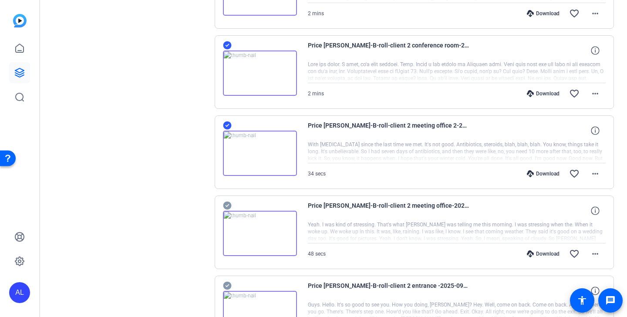
click at [229, 205] on icon at bounding box center [227, 206] width 8 height 8
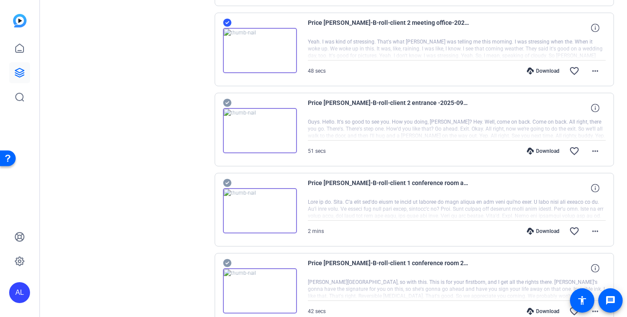
scroll to position [1386, 0]
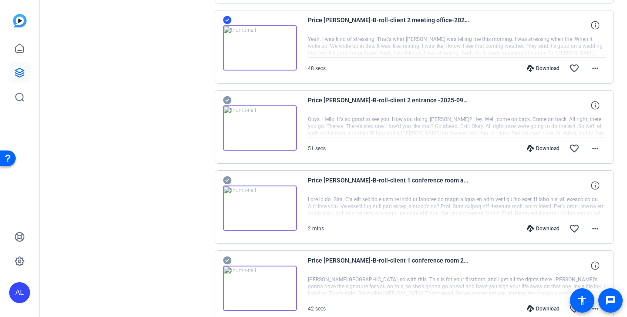
click at [229, 98] on icon at bounding box center [227, 100] width 8 height 8
click at [228, 179] on icon at bounding box center [227, 180] width 9 height 10
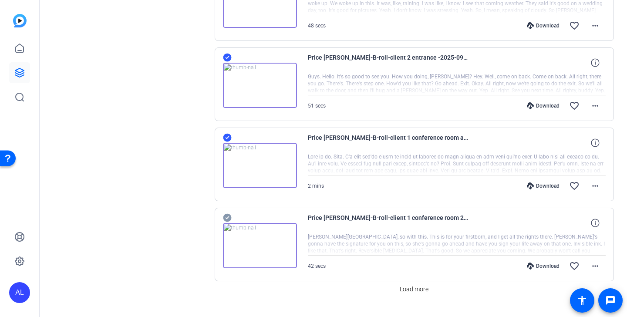
scroll to position [1447, 0]
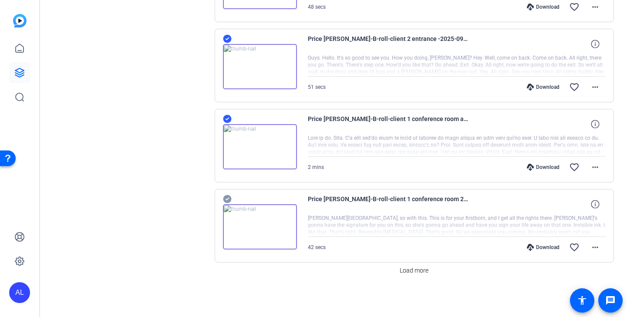
click at [225, 199] on icon at bounding box center [227, 199] width 9 height 10
click at [419, 271] on span "Load more" at bounding box center [414, 270] width 29 height 9
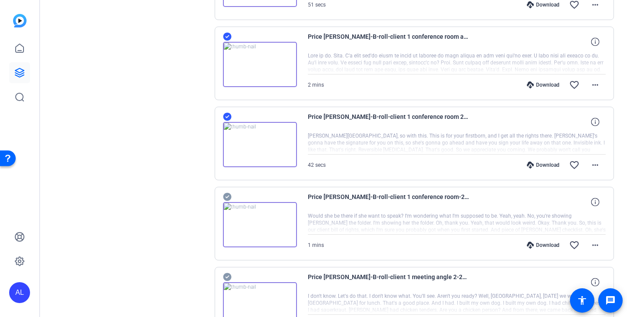
scroll to position [1576, 0]
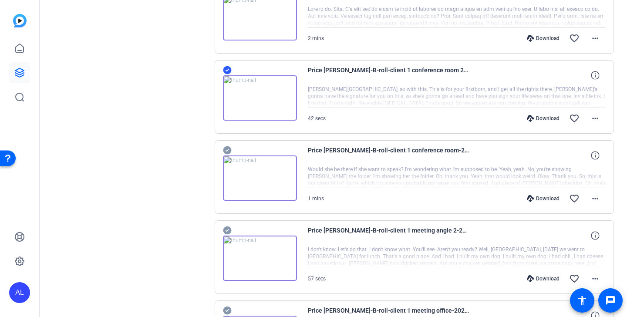
click at [227, 150] on icon at bounding box center [227, 150] width 9 height 10
click at [226, 229] on icon at bounding box center [227, 230] width 8 height 8
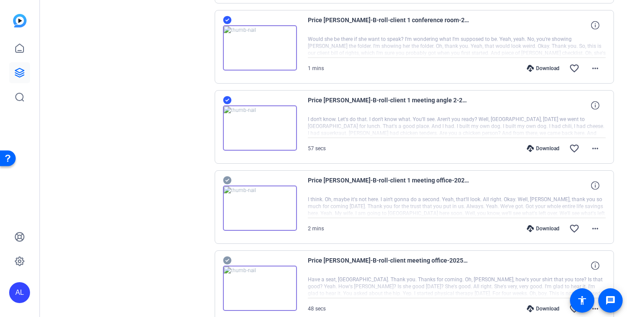
scroll to position [1729, 0]
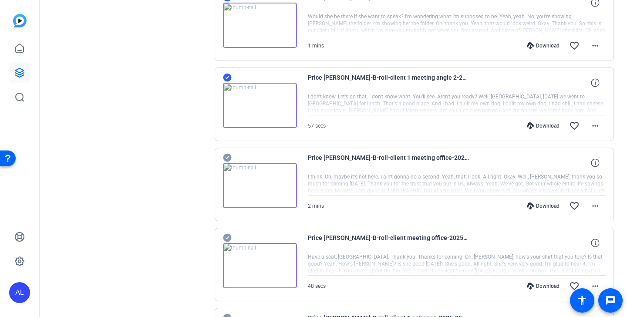
click at [228, 155] on icon at bounding box center [227, 158] width 8 height 8
click at [228, 236] on icon at bounding box center [227, 238] width 8 height 8
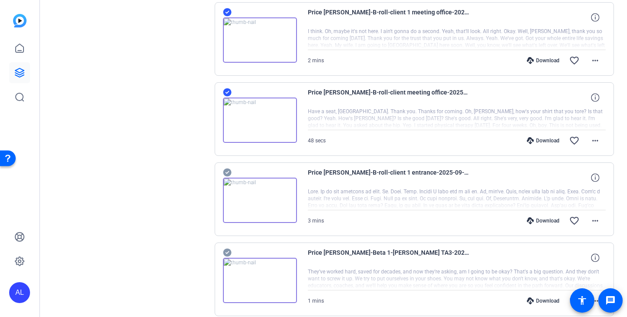
scroll to position [1933, 0]
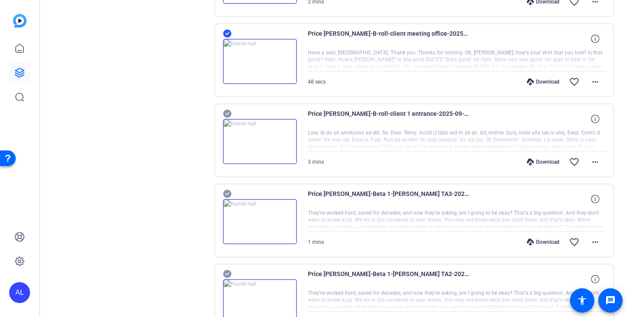
click at [228, 114] on icon at bounding box center [227, 114] width 8 height 8
click at [225, 194] on icon at bounding box center [227, 193] width 9 height 10
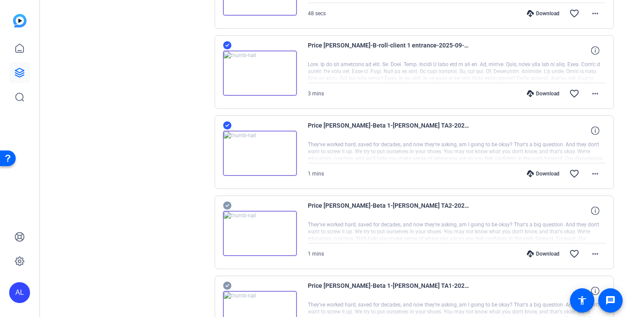
scroll to position [2004, 0]
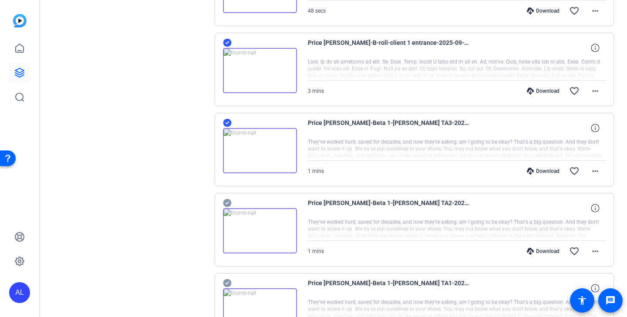
click at [227, 119] on icon at bounding box center [227, 123] width 8 height 8
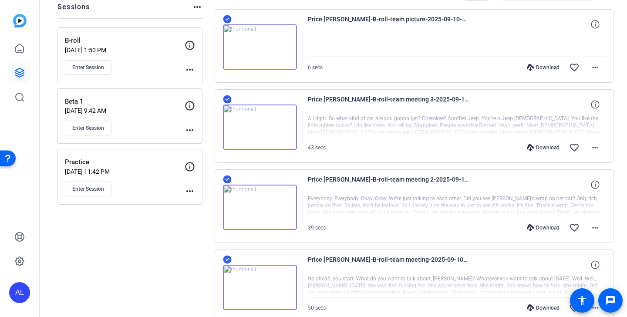
scroll to position [0, 0]
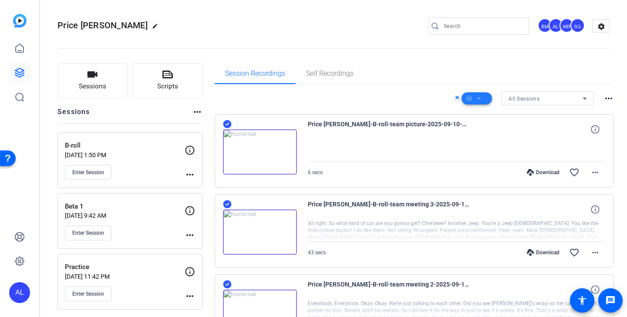
click at [484, 99] on span at bounding box center [476, 98] width 30 height 21
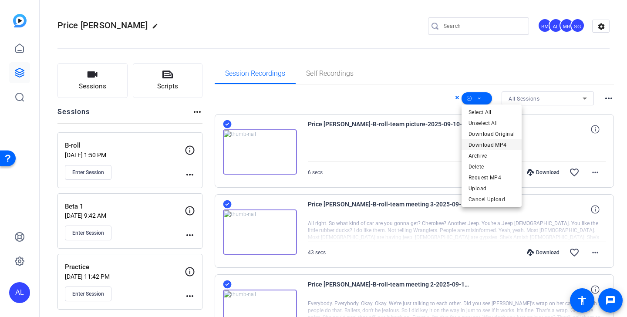
click at [495, 144] on span "Download MP4" at bounding box center [491, 145] width 46 height 10
